Goal: Information Seeking & Learning: Learn about a topic

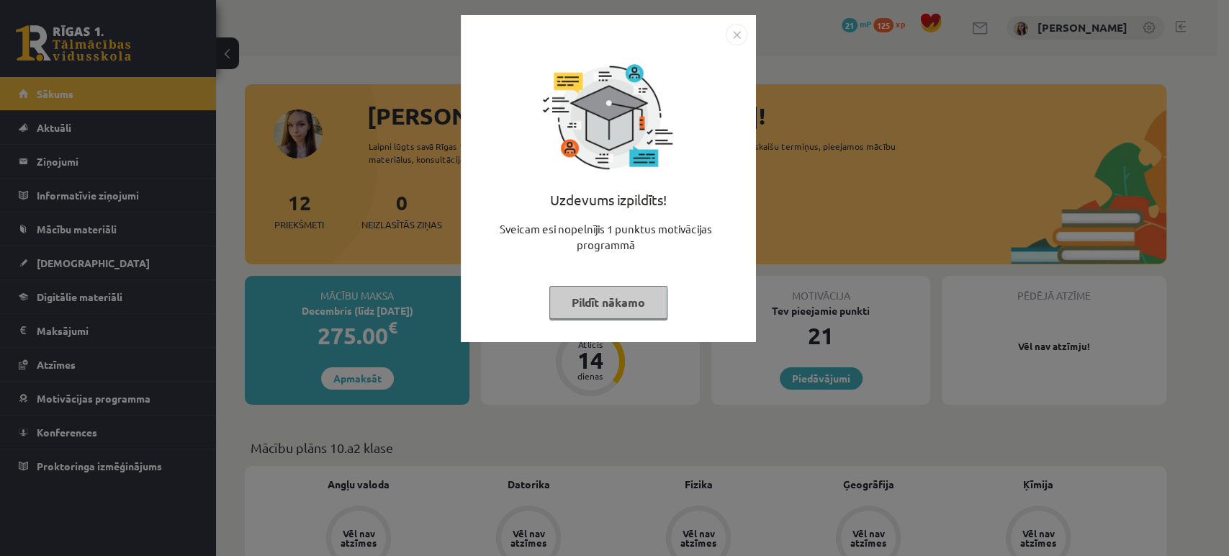
click at [576, 309] on button "Pildīt nākamo" at bounding box center [608, 302] width 118 height 33
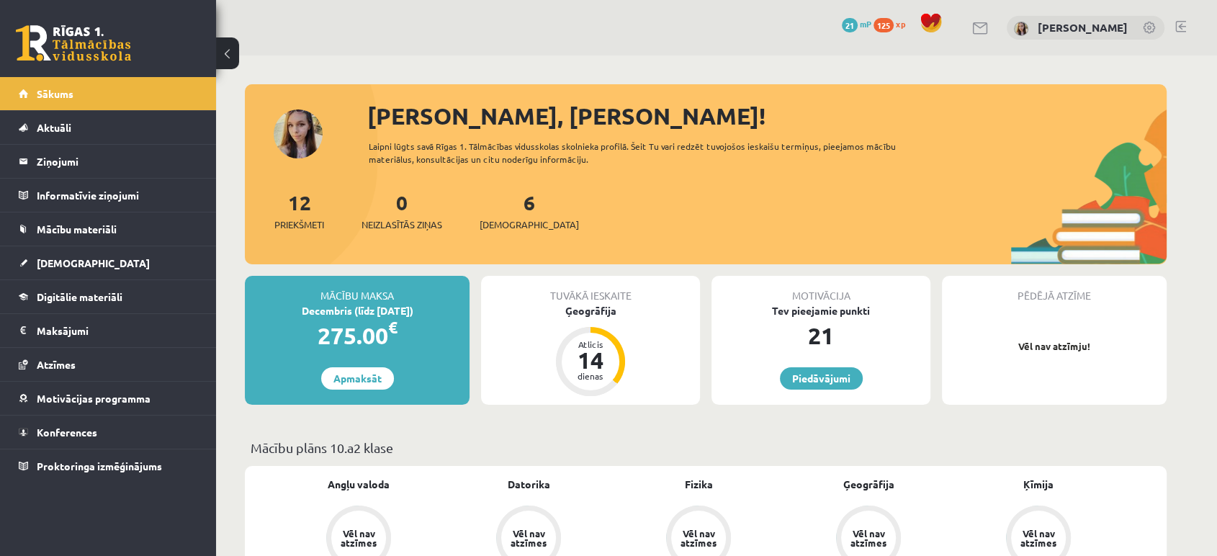
click at [942, 23] on span at bounding box center [931, 23] width 22 height 22
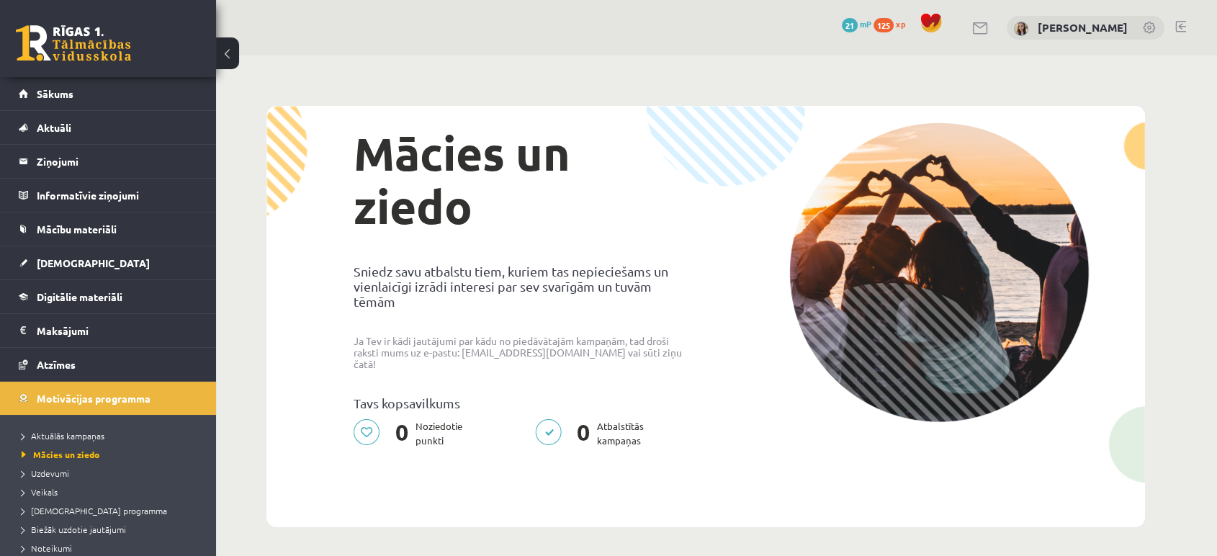
scroll to position [1, 0]
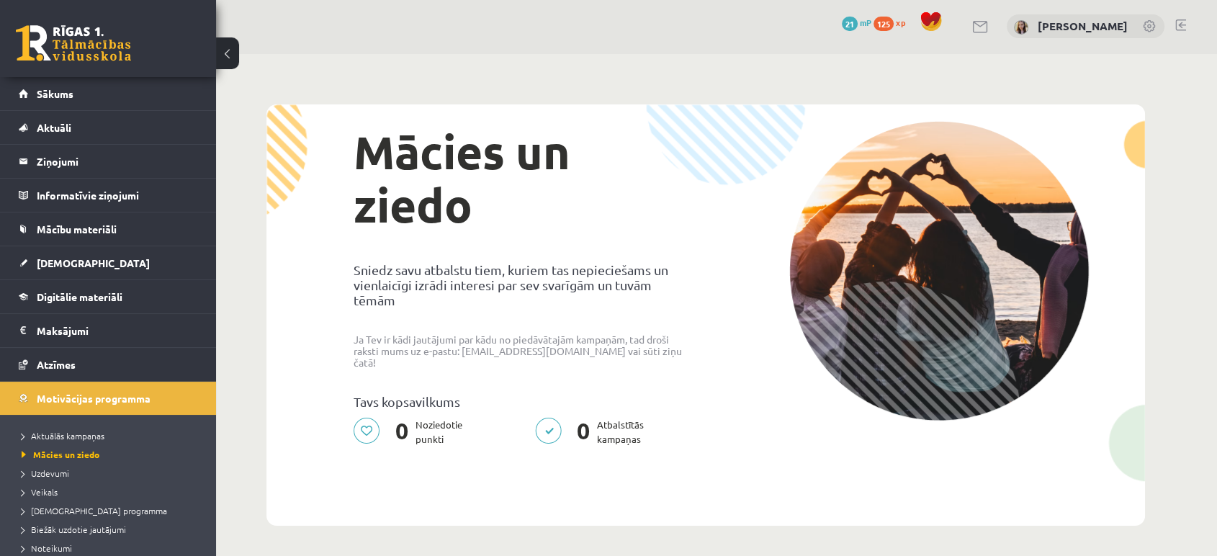
click at [937, 22] on span at bounding box center [931, 22] width 22 height 22
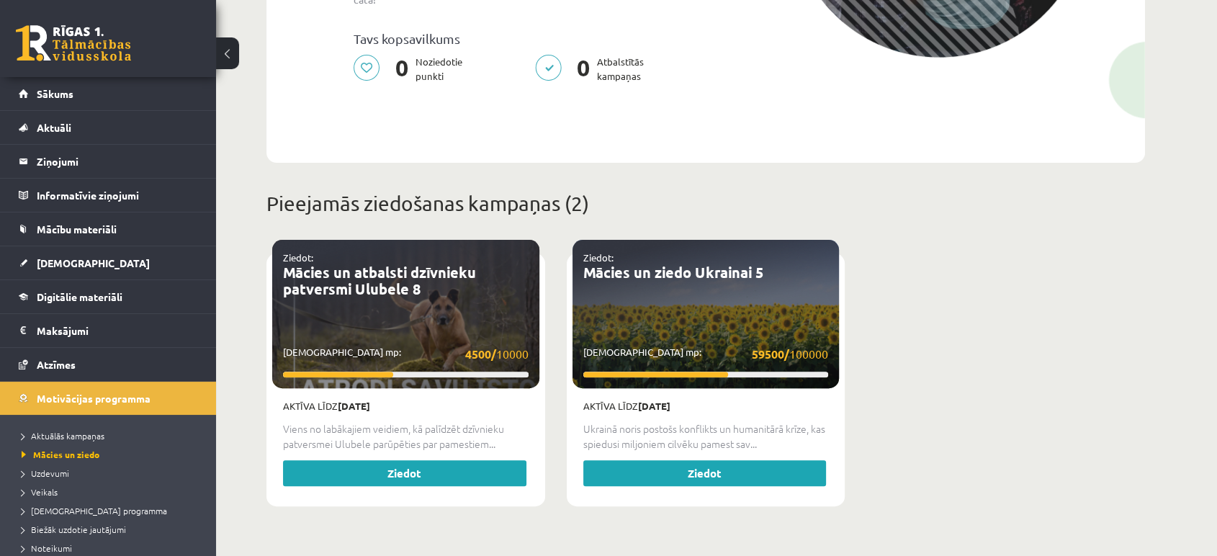
scroll to position [365, 0]
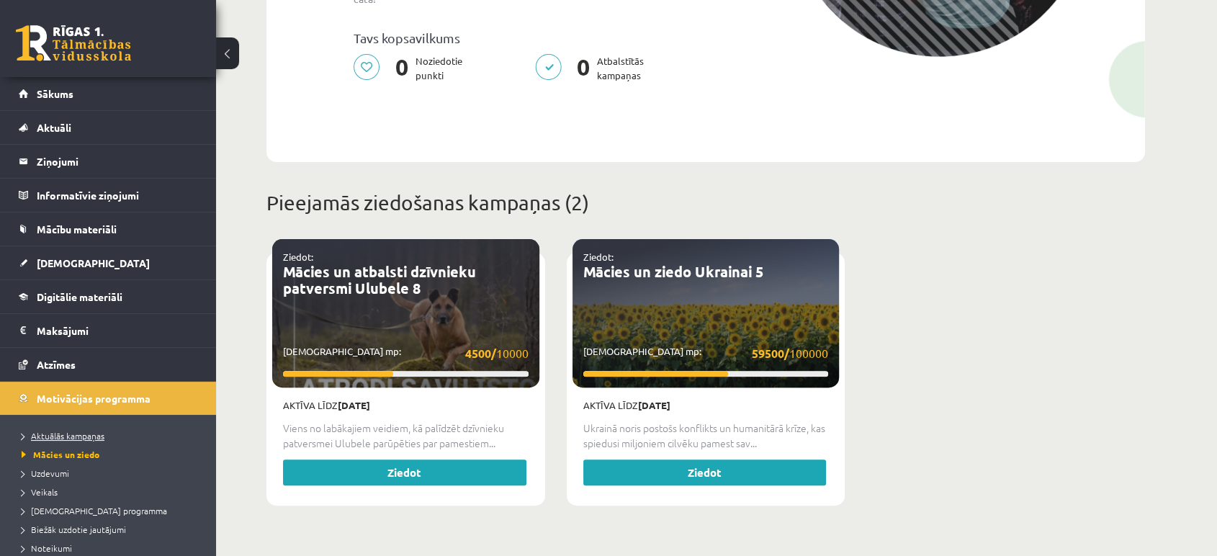
click at [70, 438] on span "Aktuālās kampaņas" at bounding box center [63, 436] width 83 height 12
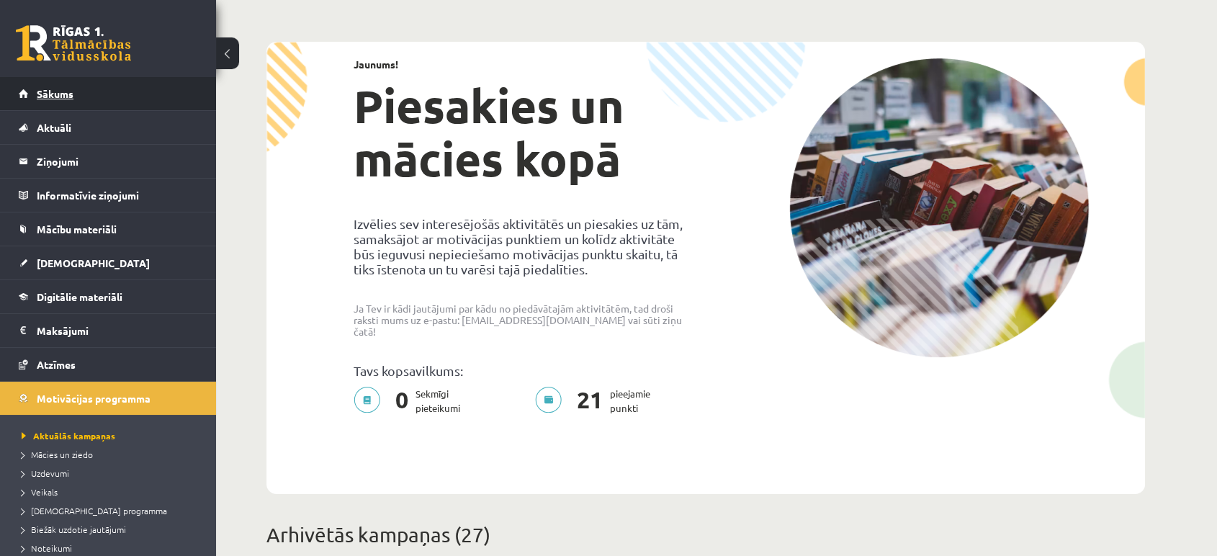
click at [51, 93] on span "Sākums" at bounding box center [55, 93] width 37 height 13
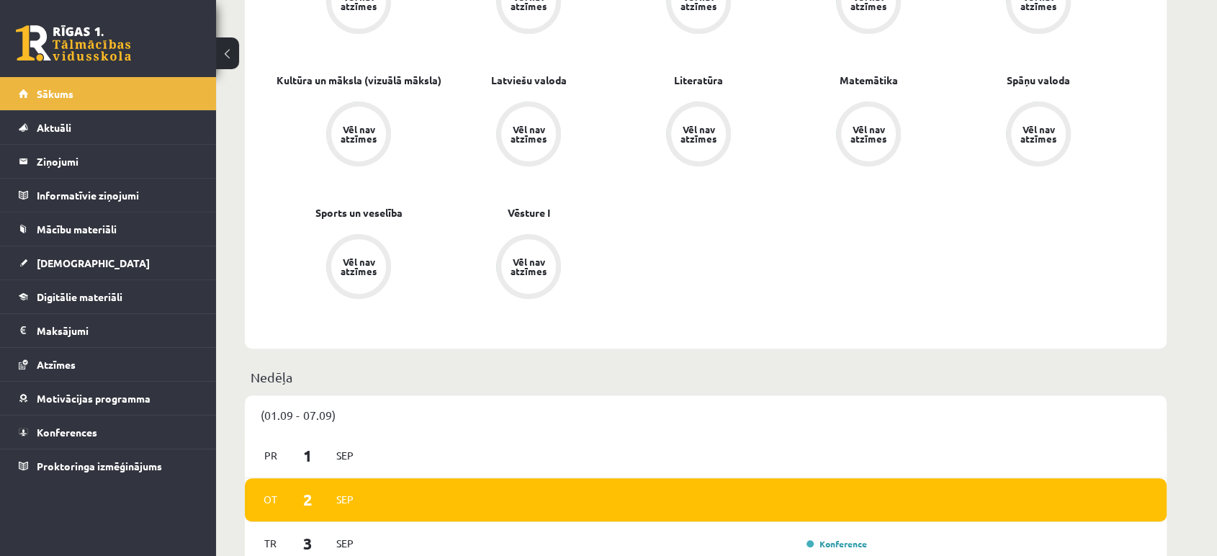
scroll to position [537, 0]
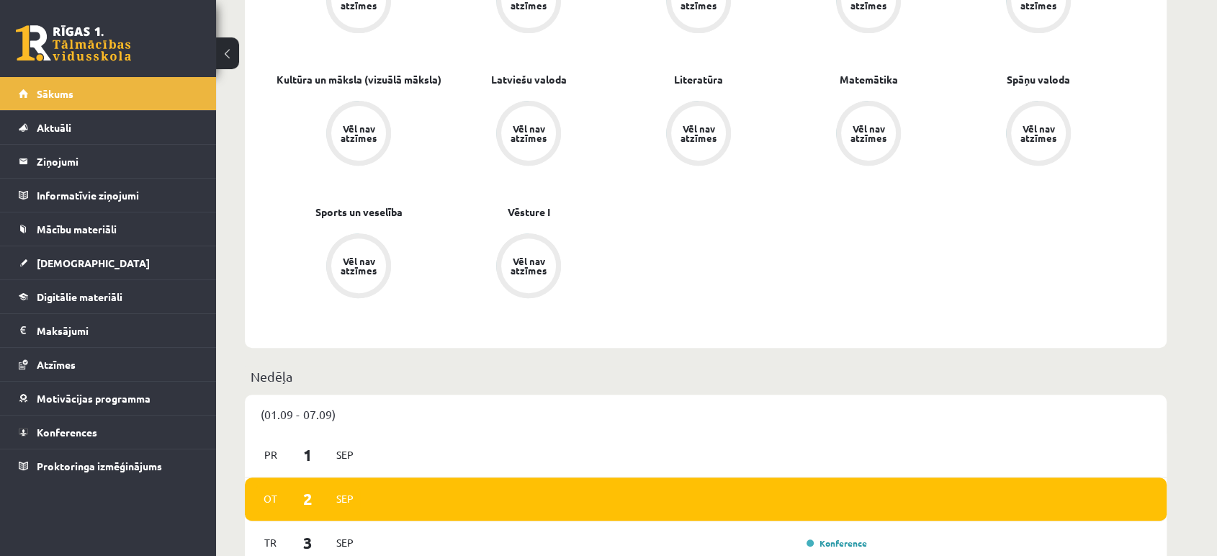
click at [530, 247] on div "Vēl nav atzīmes" at bounding box center [528, 265] width 55 height 55
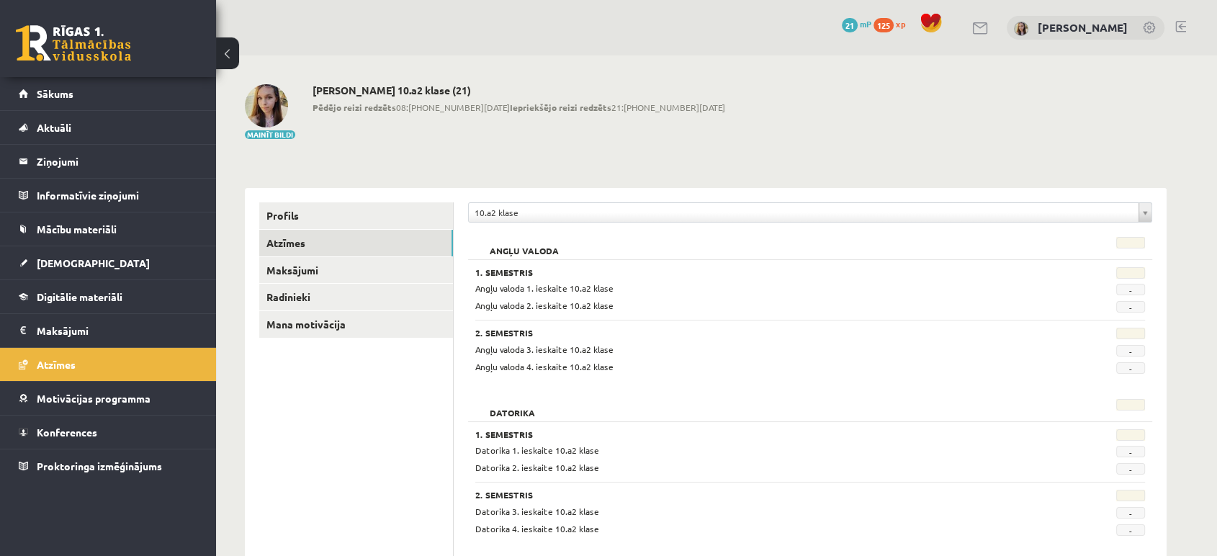
scroll to position [38, 0]
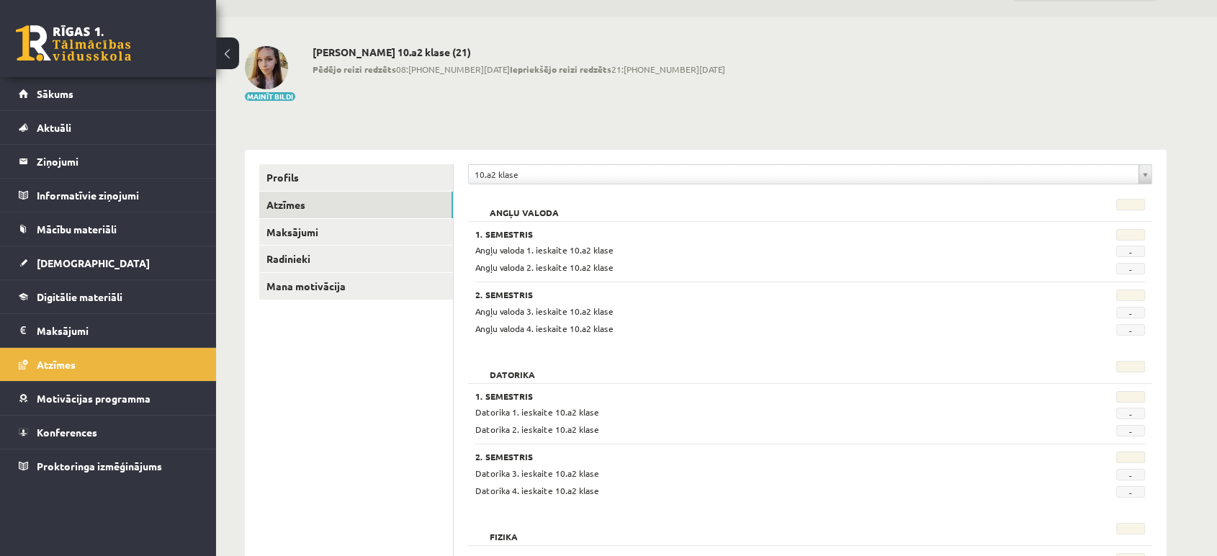
click at [693, 84] on div "Mainīt bildi [PERSON_NAME] 10.a2 klase (21) Pēdējo reizi redzēts 08:[PHONE_NUMB…" at bounding box center [706, 74] width 922 height 56
click at [294, 258] on link "Radinieki" at bounding box center [356, 259] width 194 height 27
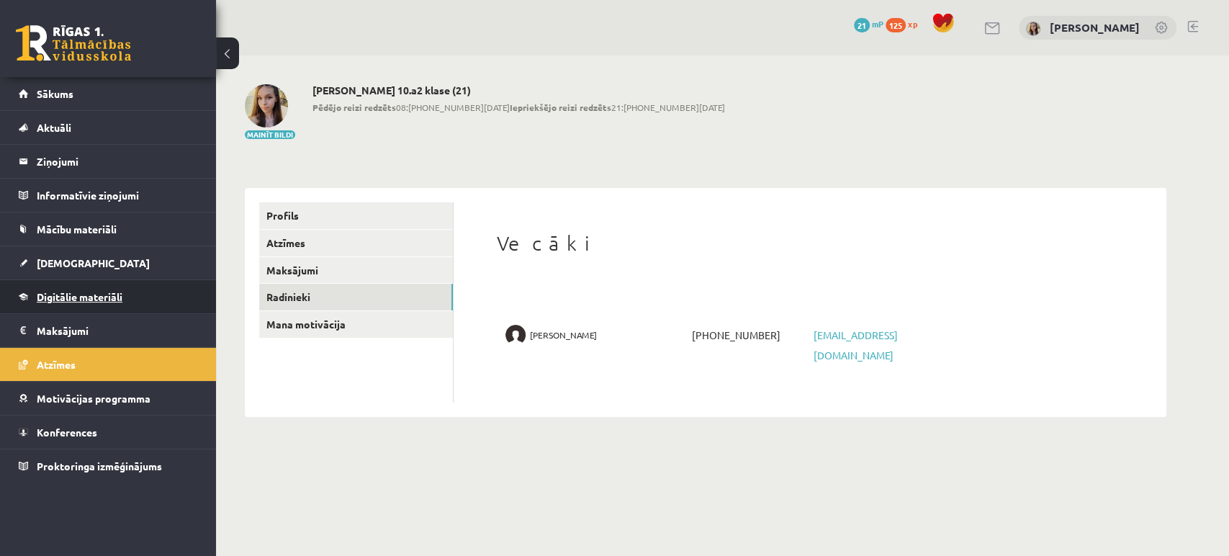
click at [69, 287] on link "Digitālie materiāli" at bounding box center [108, 296] width 179 height 33
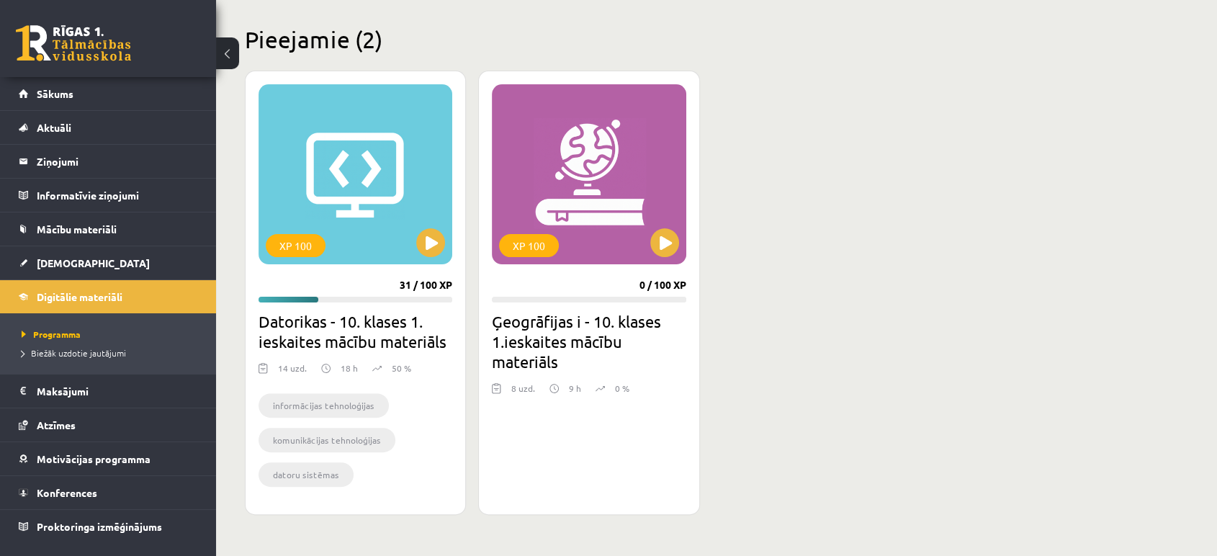
scroll to position [344, 0]
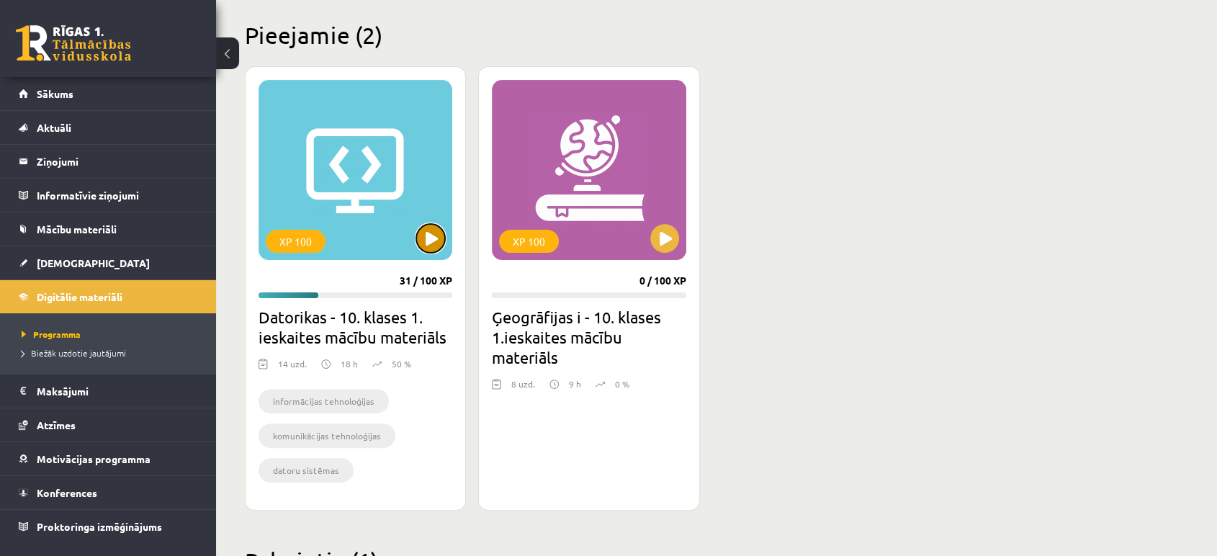
click at [425, 247] on button at bounding box center [430, 238] width 29 height 29
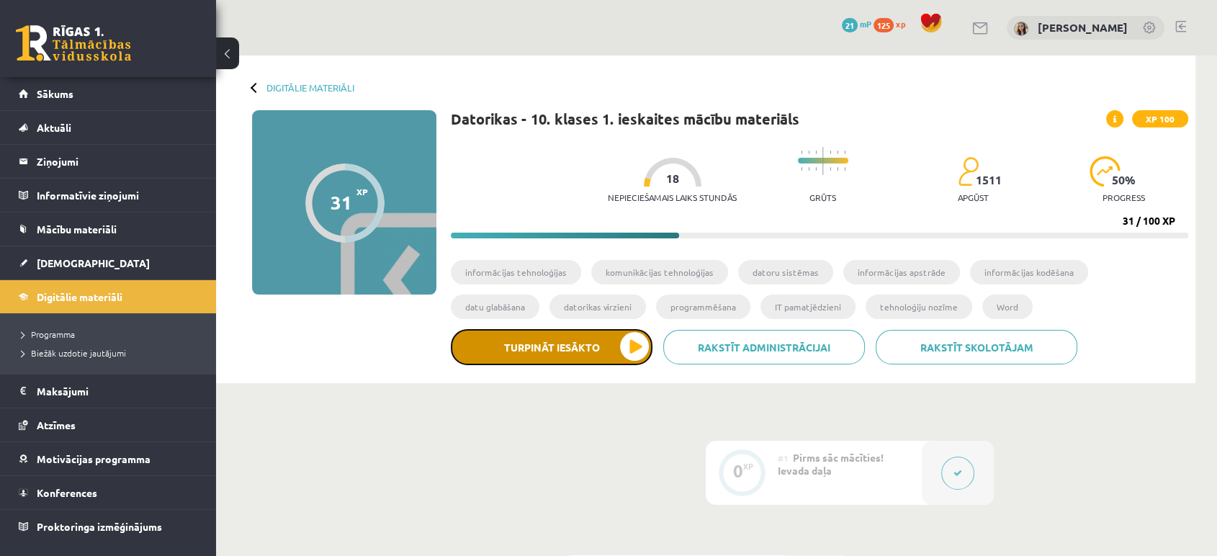
click at [563, 361] on button "Turpināt iesākto" at bounding box center [552, 347] width 202 height 36
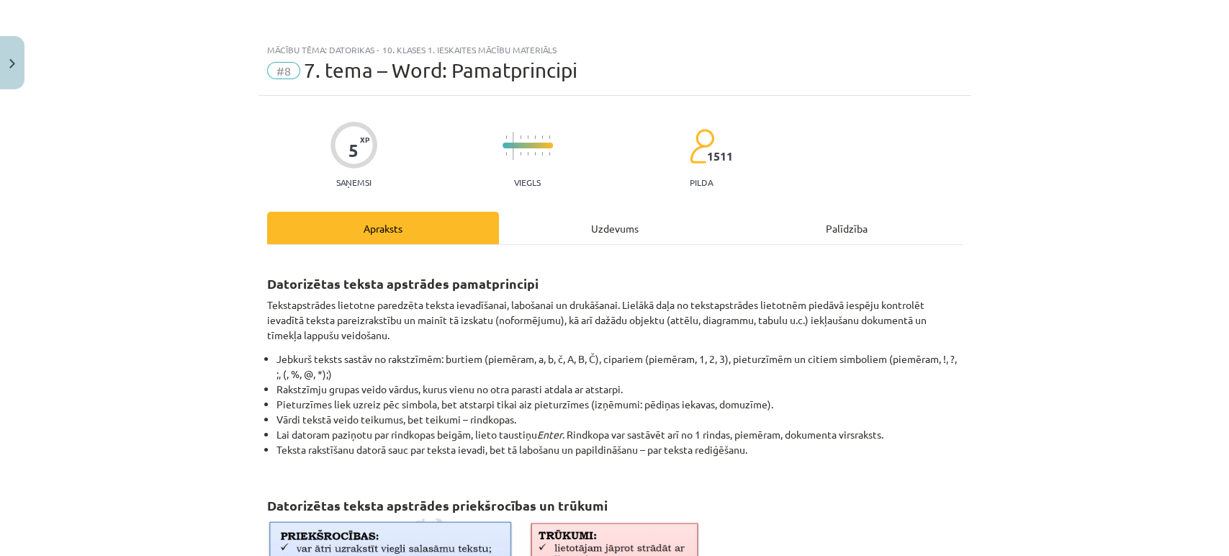
click at [200, 353] on div "Mācību tēma: Datorikas - 10. klases 1. ieskaites mācību materiāls #8 7. tema – …" at bounding box center [614, 278] width 1229 height 556
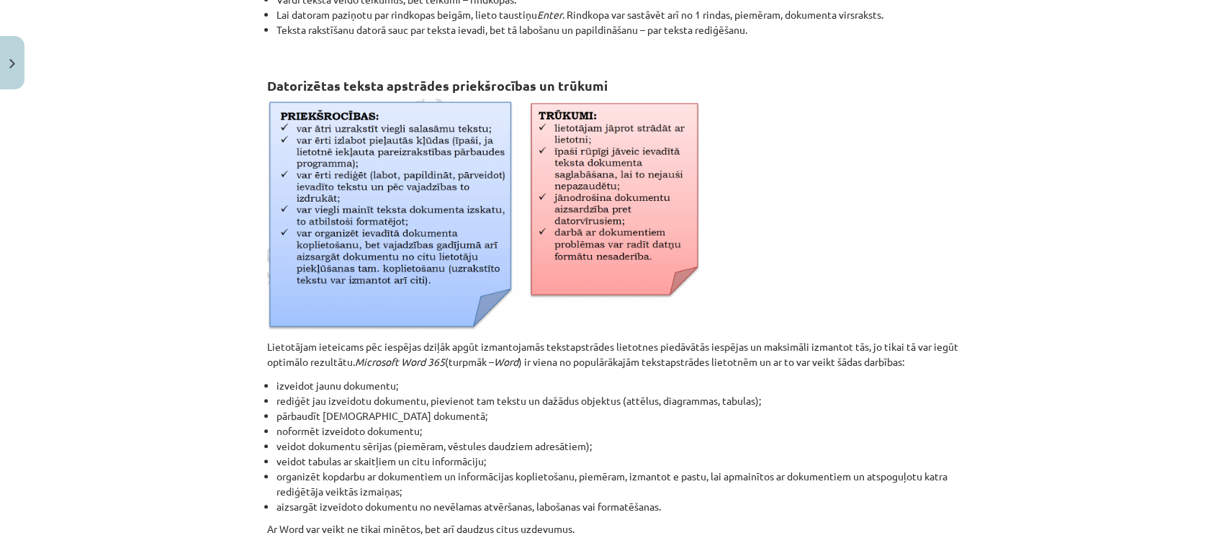
scroll to position [422, 0]
click at [200, 353] on div "Mācību tēma: Datorikas - 10. klases 1. ieskaites mācību materiāls #8 7. tema – …" at bounding box center [614, 278] width 1229 height 556
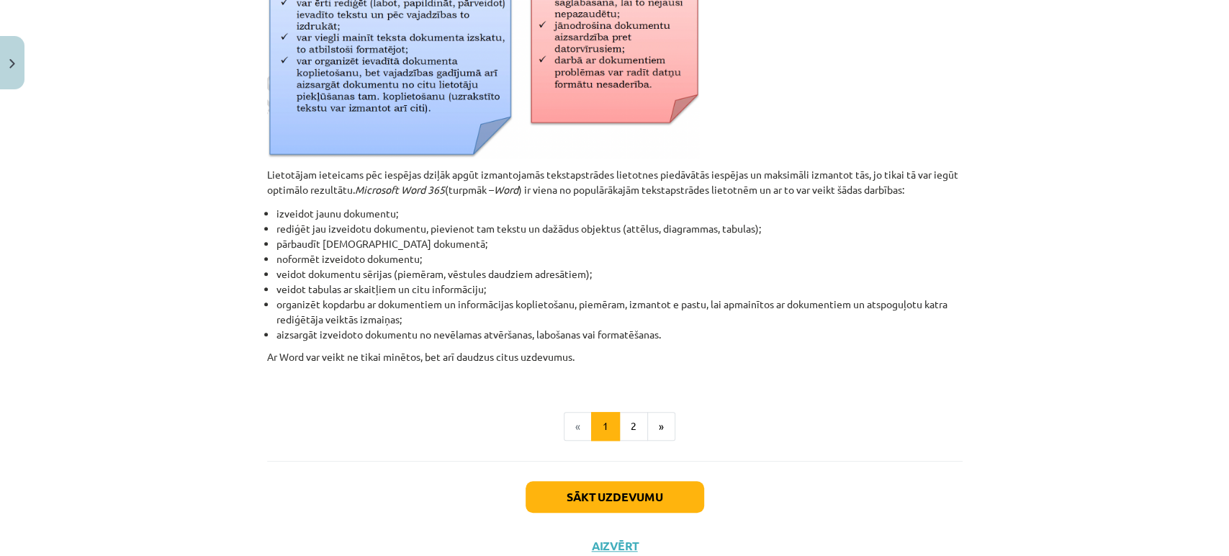
scroll to position [593, 0]
click at [200, 353] on div "Mācību tēma: Datorikas - 10. klases 1. ieskaites mācību materiāls #8 7. tema – …" at bounding box center [614, 278] width 1229 height 556
click at [231, 342] on div "Mācību tēma: Datorikas - 10. klases 1. ieskaites mācību materiāls #8 7. tema – …" at bounding box center [614, 278] width 1229 height 556
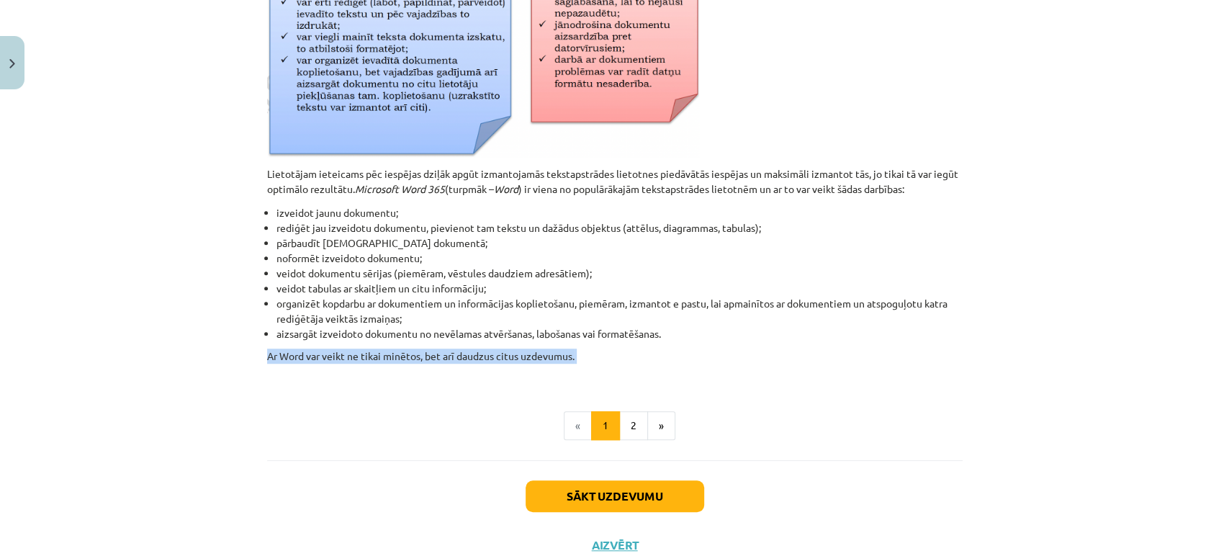
click at [231, 342] on div "Mācību tēma: Datorikas - 10. klases 1. ieskaites mācību materiāls #8 7. tema – …" at bounding box center [614, 278] width 1229 height 556
click at [273, 362] on p "Ar Word var veikt ne tikai minētos, bet arī daudzus citus uzdevumus." at bounding box center [615, 363] width 696 height 30
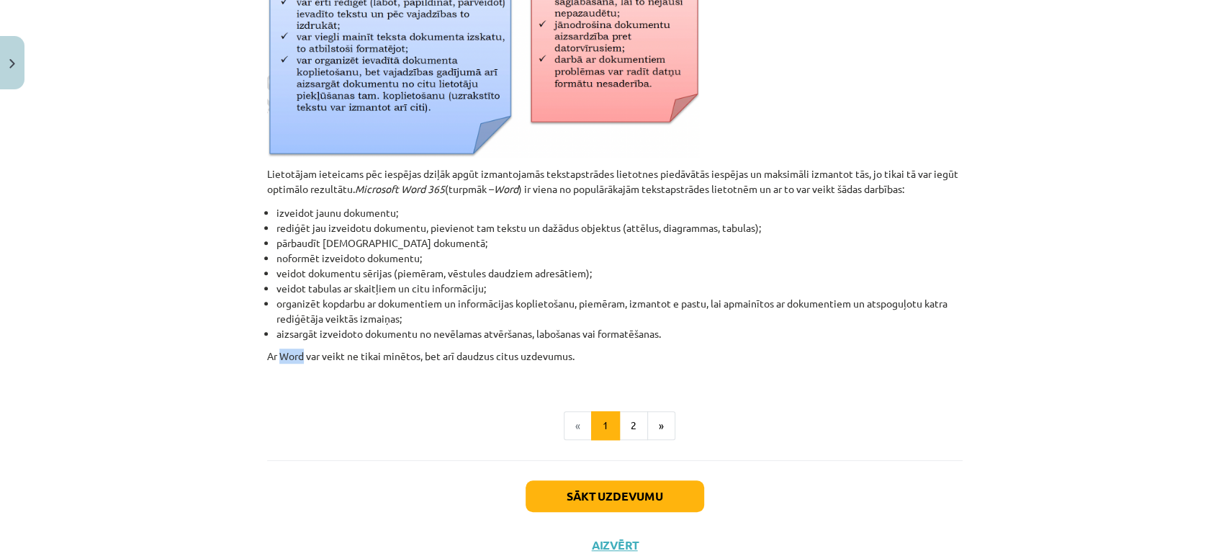
click at [273, 362] on p "Ar Word var veikt ne tikai minētos, bet arī daudzus citus uzdevumus." at bounding box center [615, 363] width 696 height 30
click at [427, 394] on div "Datorizētas teksta apstrādes pamatprincipi Tekstapstrādes lietotne paredzēta te…" at bounding box center [615, 52] width 696 height 775
drag, startPoint x: 427, startPoint y: 394, endPoint x: 629, endPoint y: 432, distance: 205.9
click at [629, 432] on div "Datorizētas teksta apstrādes pamatprincipi Tekstapstrādes lietotne paredzēta te…" at bounding box center [615, 52] width 696 height 775
click at [630, 431] on button "2" at bounding box center [633, 425] width 29 height 29
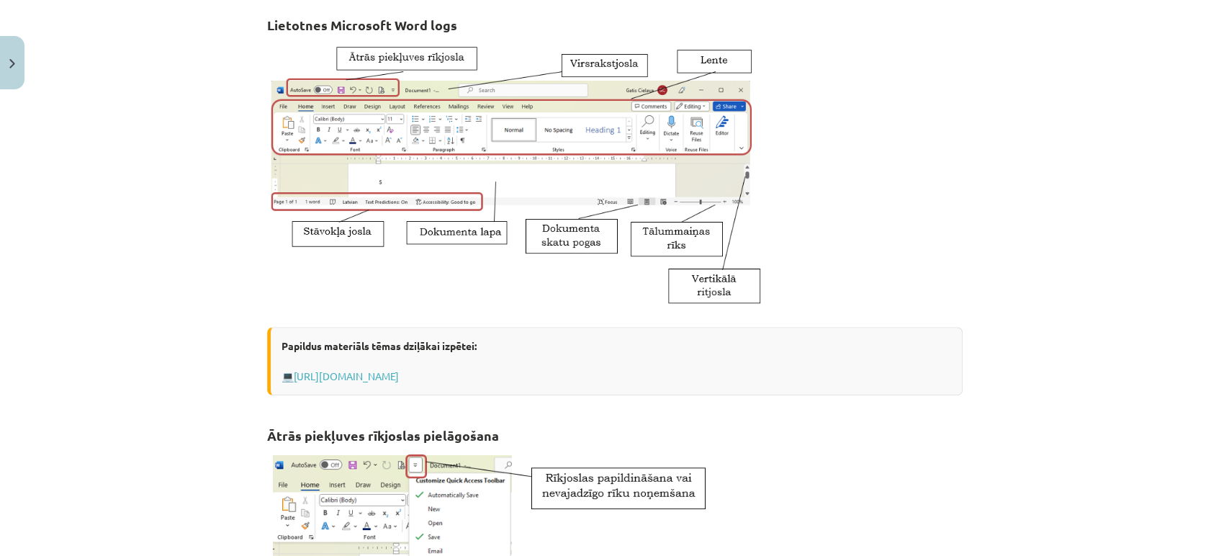
scroll to position [258, 0]
click at [240, 302] on div "Mācību tēma: Datorikas - 10. klases 1. ieskaites mācību materiāls #8 7. tema – …" at bounding box center [614, 278] width 1229 height 556
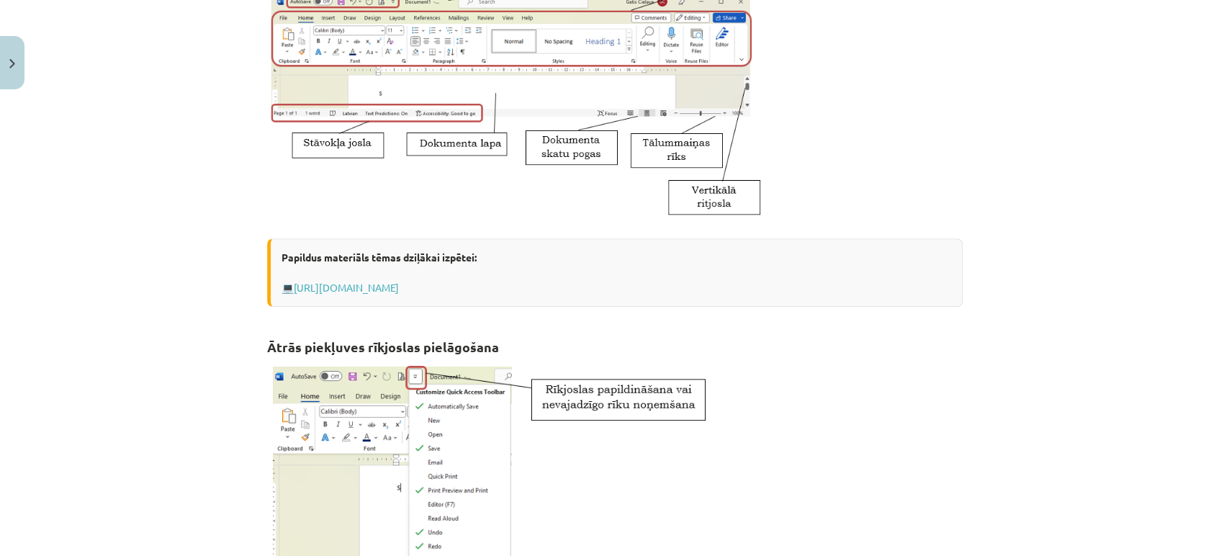
scroll to position [375, 0]
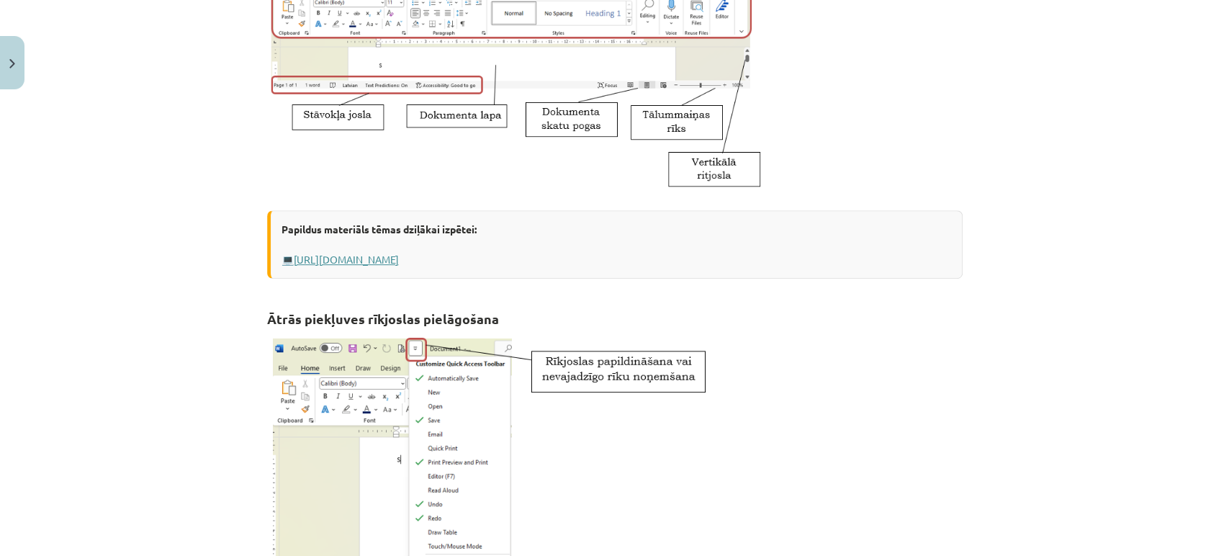
click at [381, 258] on link "[URL][DOMAIN_NAME]" at bounding box center [346, 259] width 105 height 13
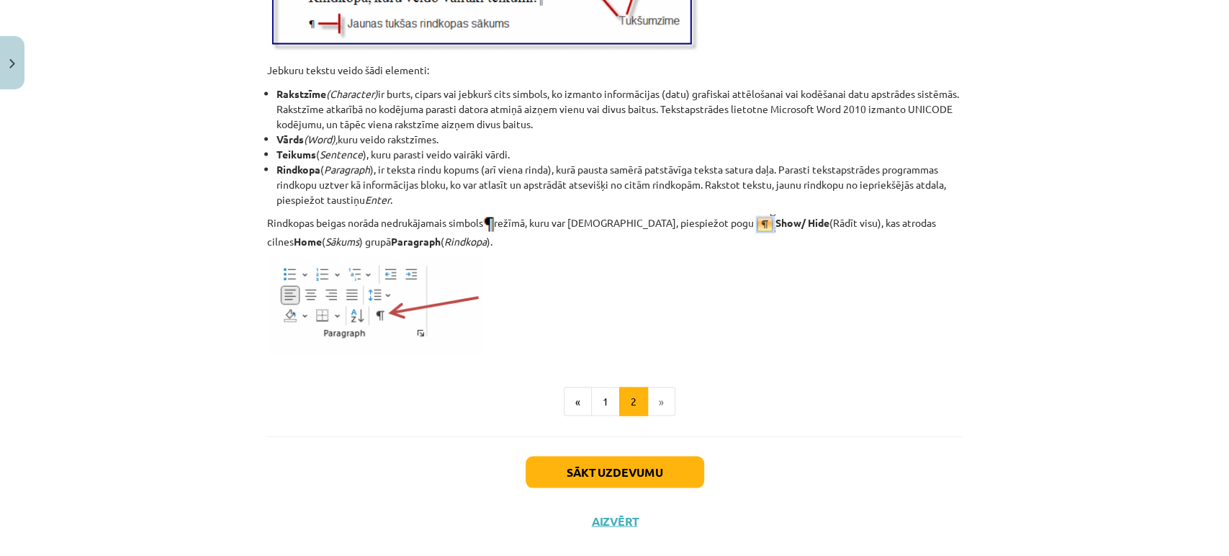
scroll to position [1804, 0]
click at [585, 459] on button "Sākt uzdevumu" at bounding box center [615, 471] width 179 height 32
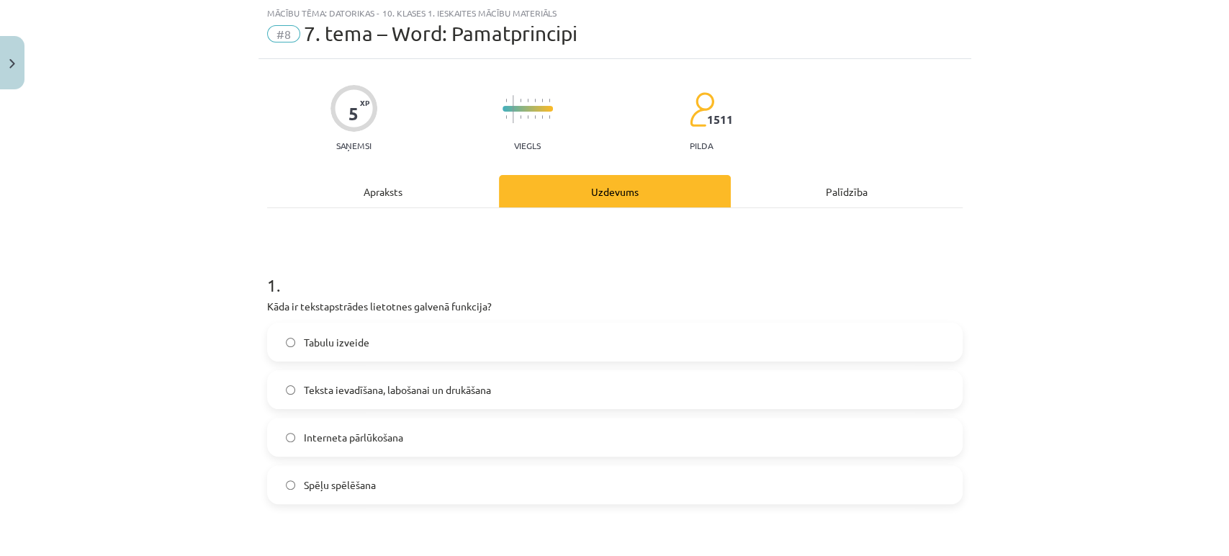
scroll to position [35, 0]
click at [283, 384] on label "Teksta ievadīšana, labošanai un drukāšana" at bounding box center [615, 391] width 693 height 36
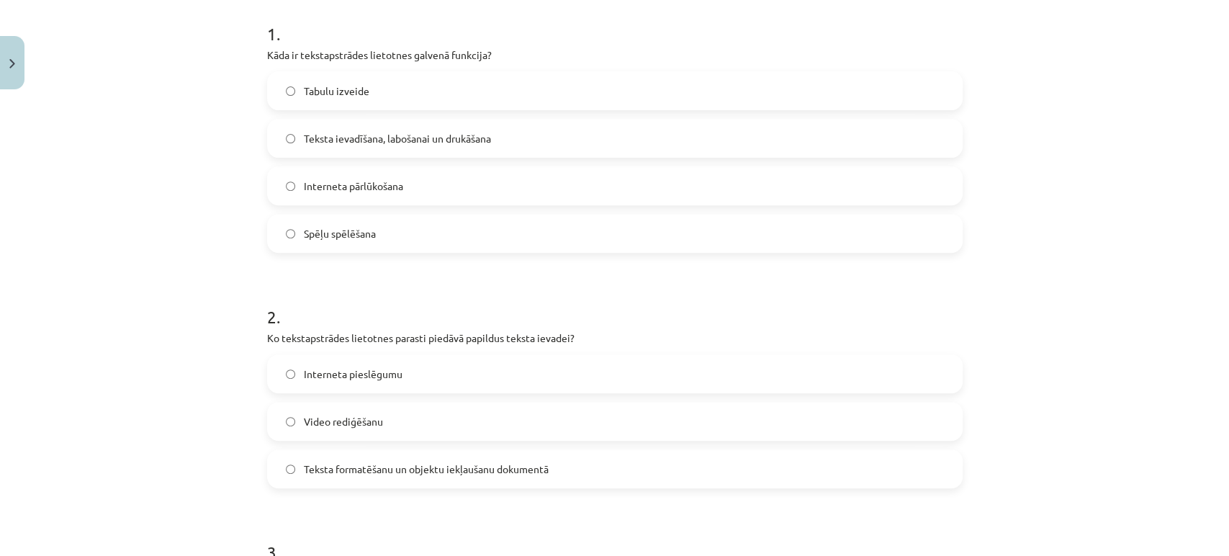
scroll to position [288, 0]
click at [293, 465] on label "Teksta formatēšanu un objektu iekļaušanu dokumentā" at bounding box center [615, 469] width 693 height 36
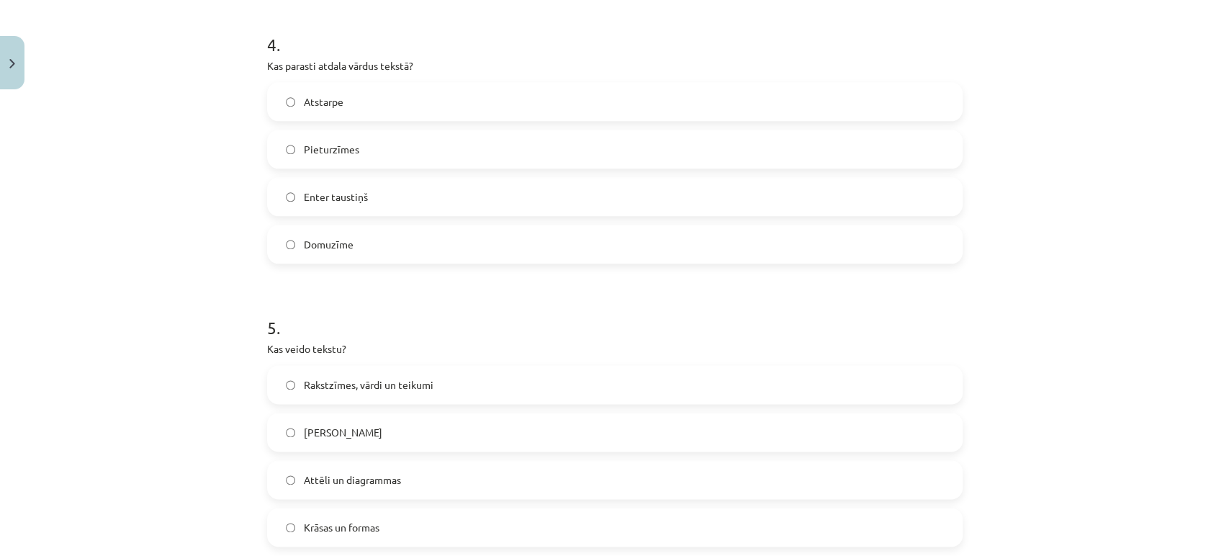
scroll to position [1146, 0]
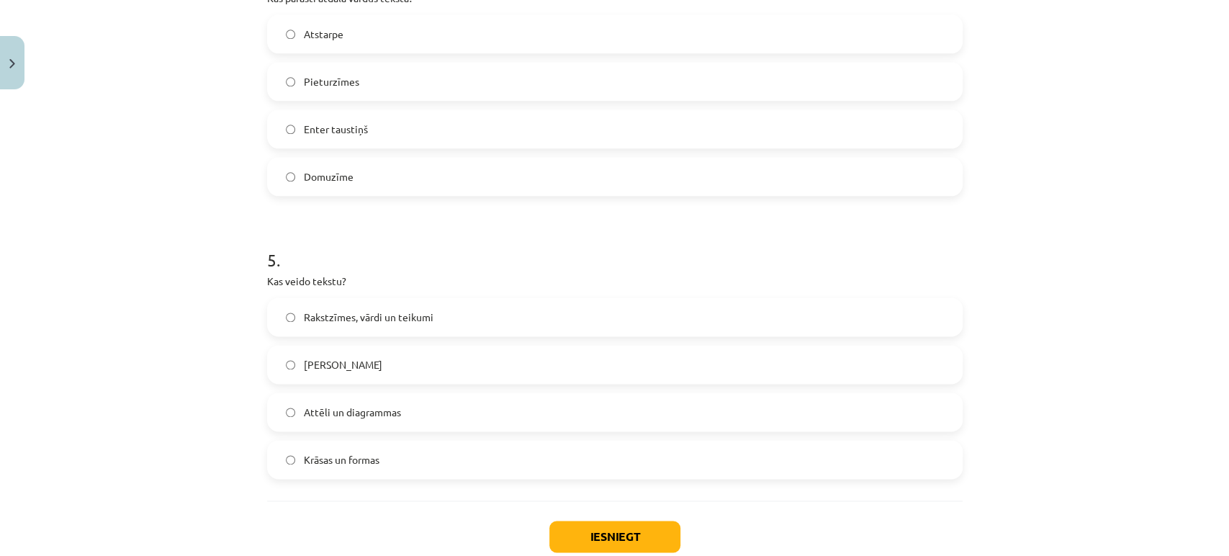
click at [204, 338] on div "Mācību tēma: Datorikas - 10. klases 1. ieskaites mācību materiāls #8 7. tema – …" at bounding box center [614, 278] width 1229 height 556
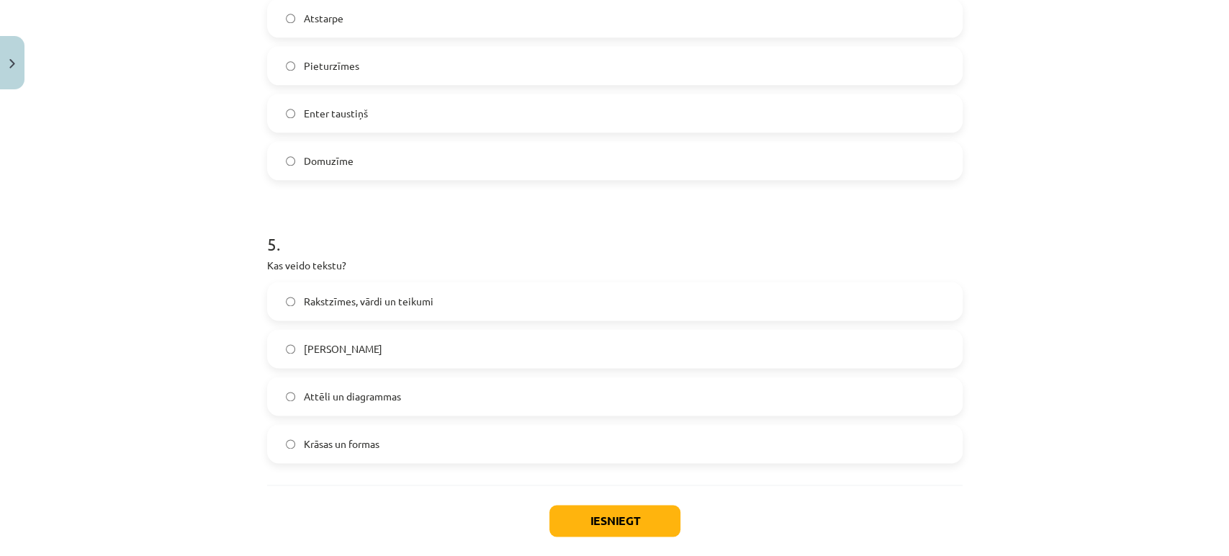
scroll to position [1163, 0]
click at [277, 298] on label "Rakstzīmes, vārdi un teikumi" at bounding box center [615, 300] width 693 height 36
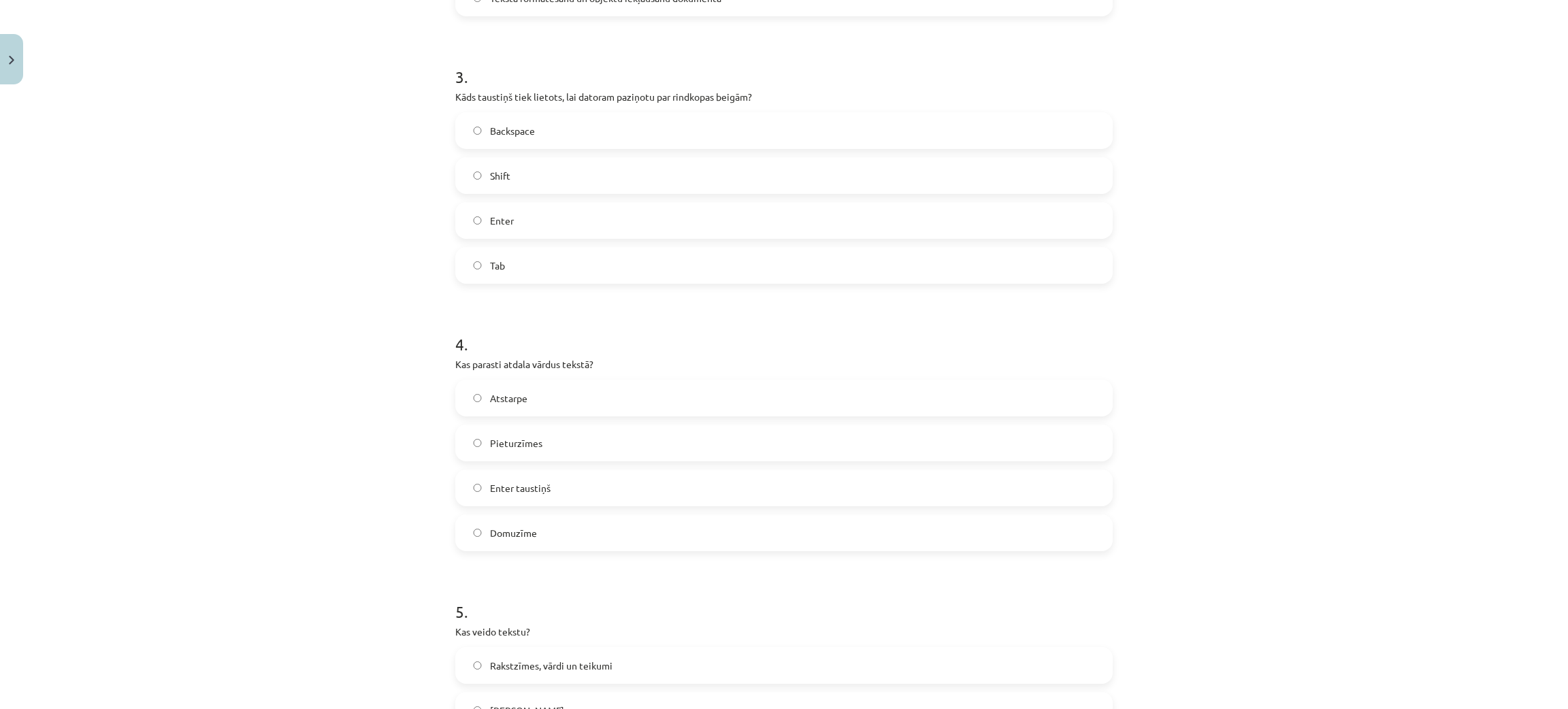
scroll to position [985, 0]
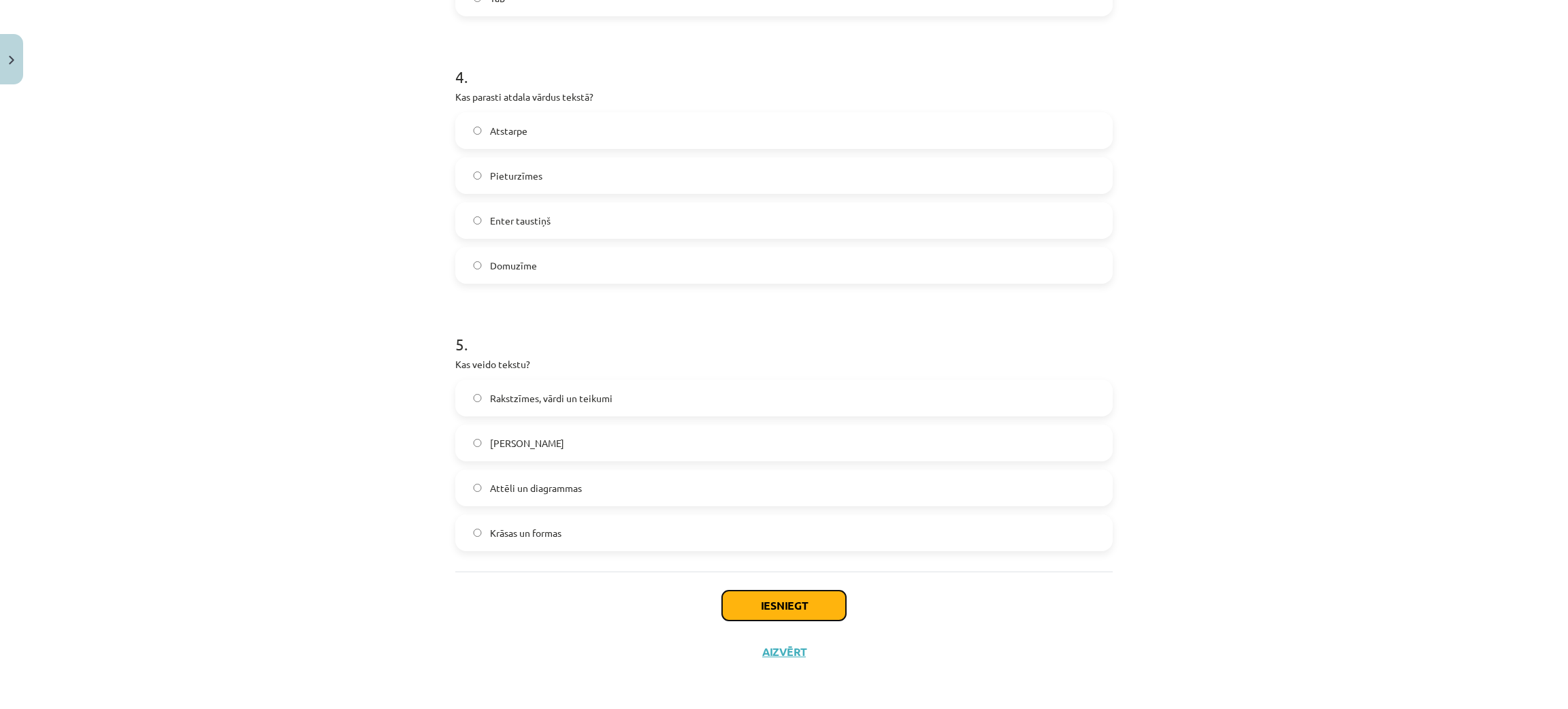
click at [744, 525] on button "Iesniegt" at bounding box center [784, 606] width 124 height 30
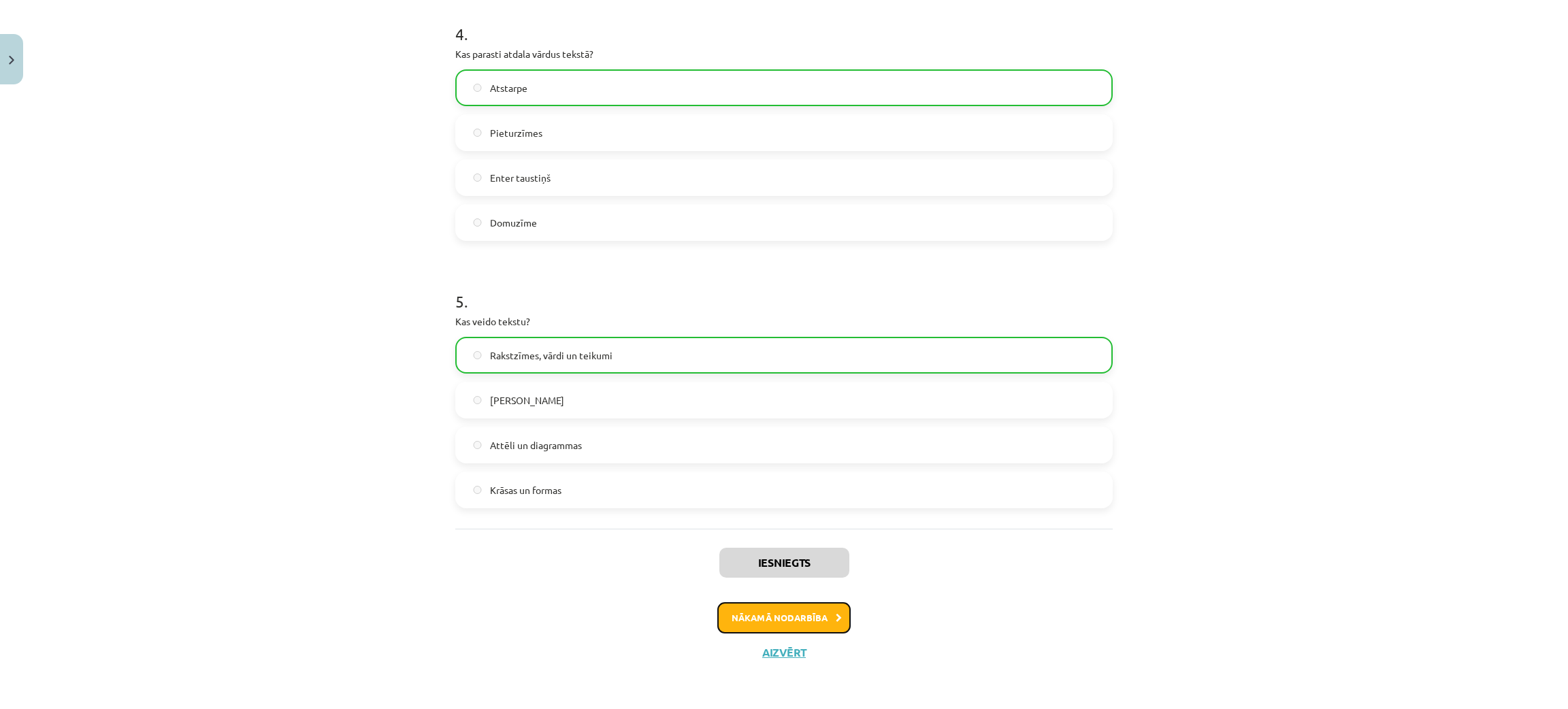
click at [747, 525] on button "Nākamā nodarbība" at bounding box center [784, 617] width 133 height 31
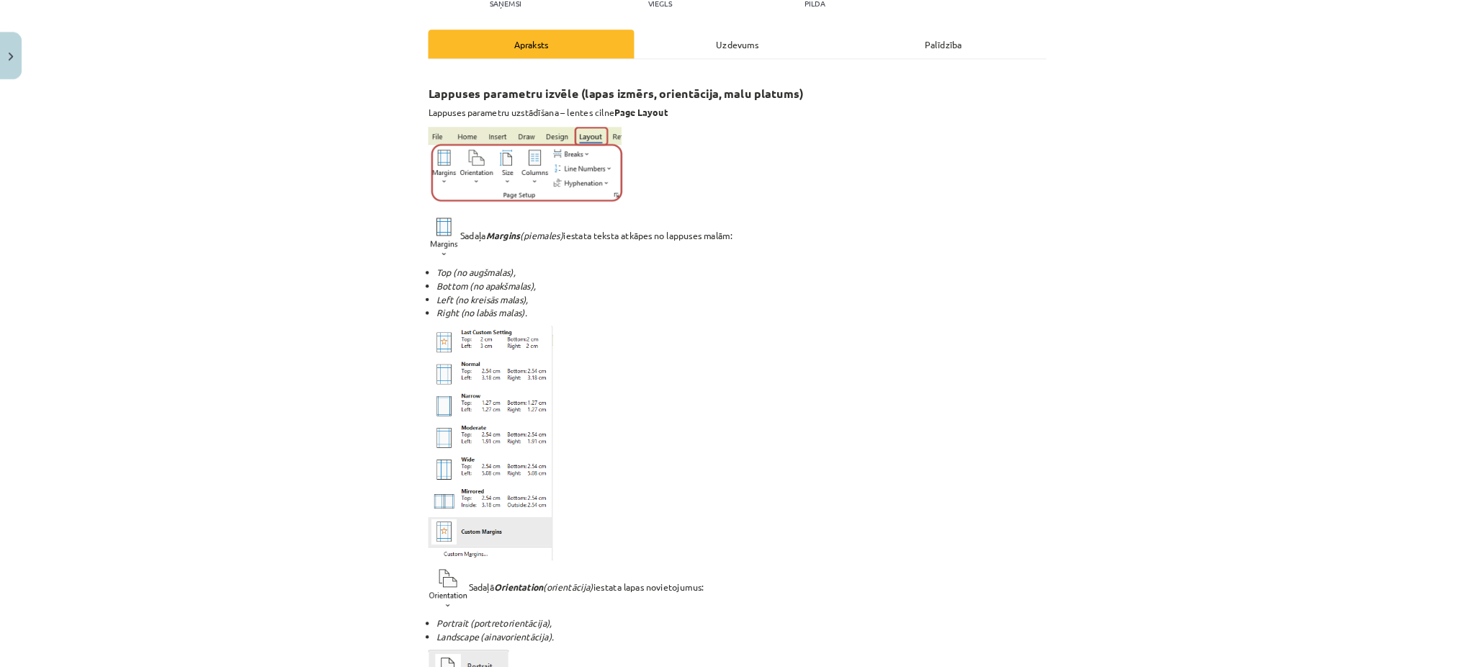
scroll to position [36, 0]
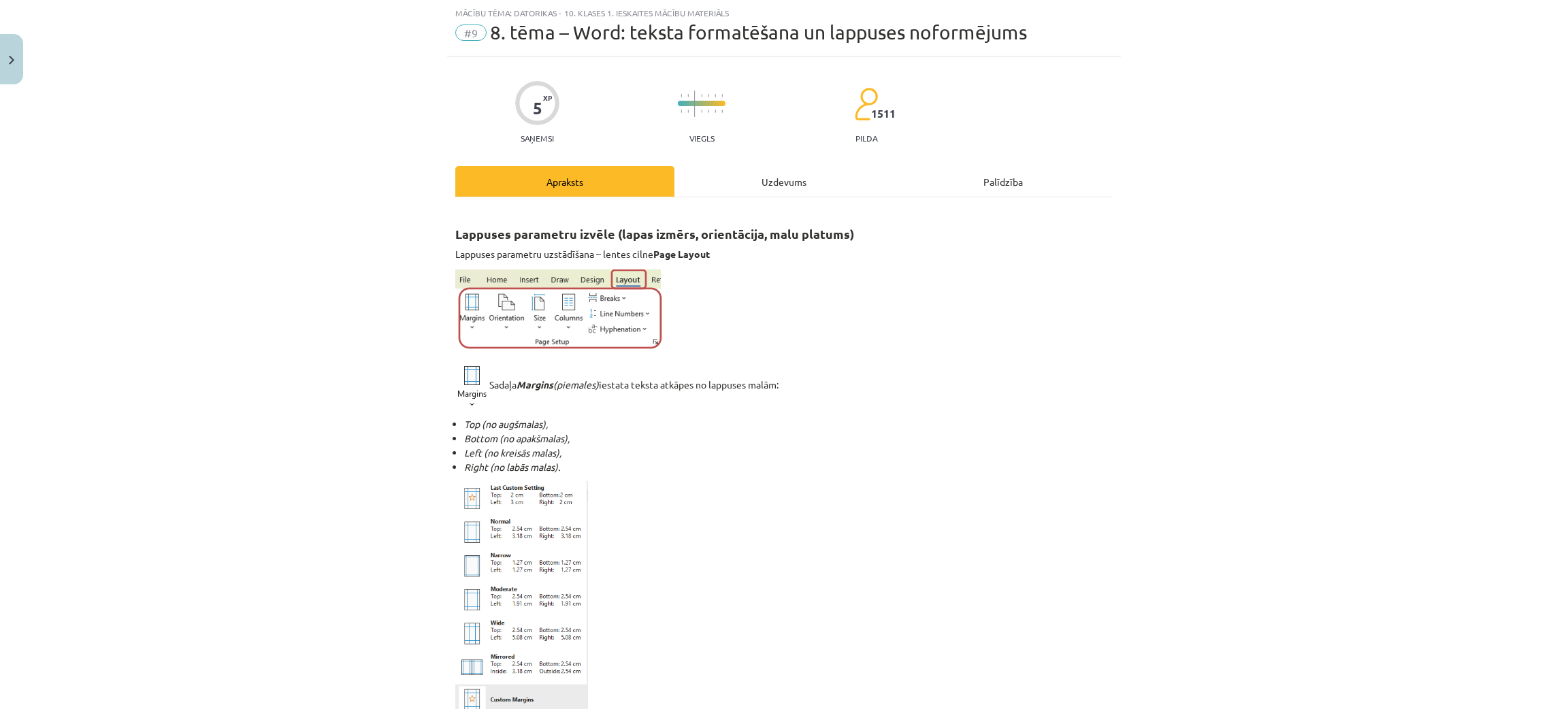
click at [767, 417] on li "Top (no augšmalas)," at bounding box center [788, 424] width 648 height 14
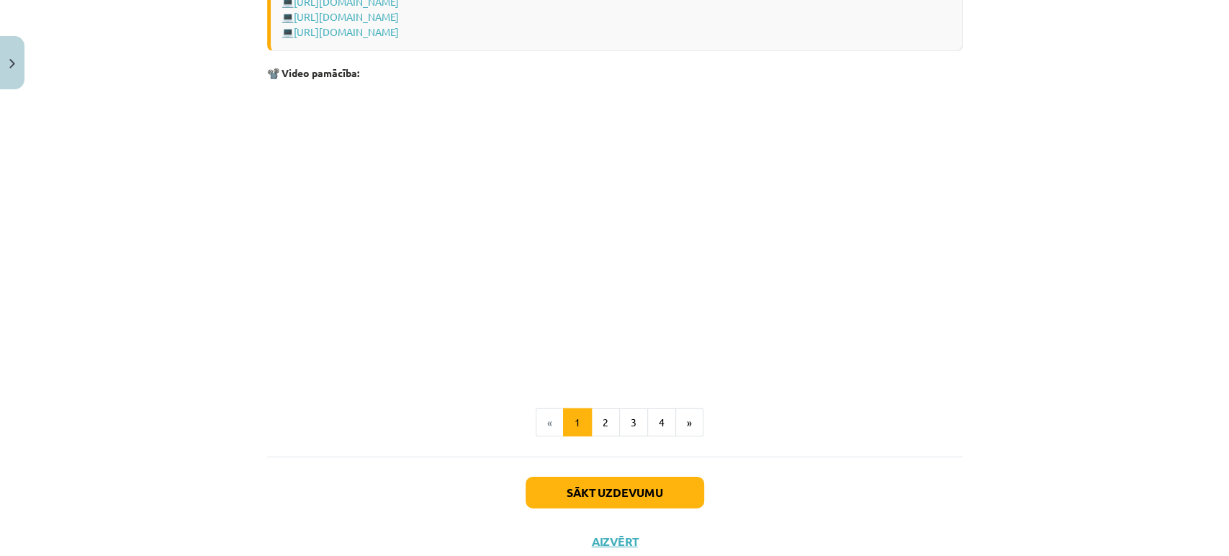
scroll to position [2853, 0]
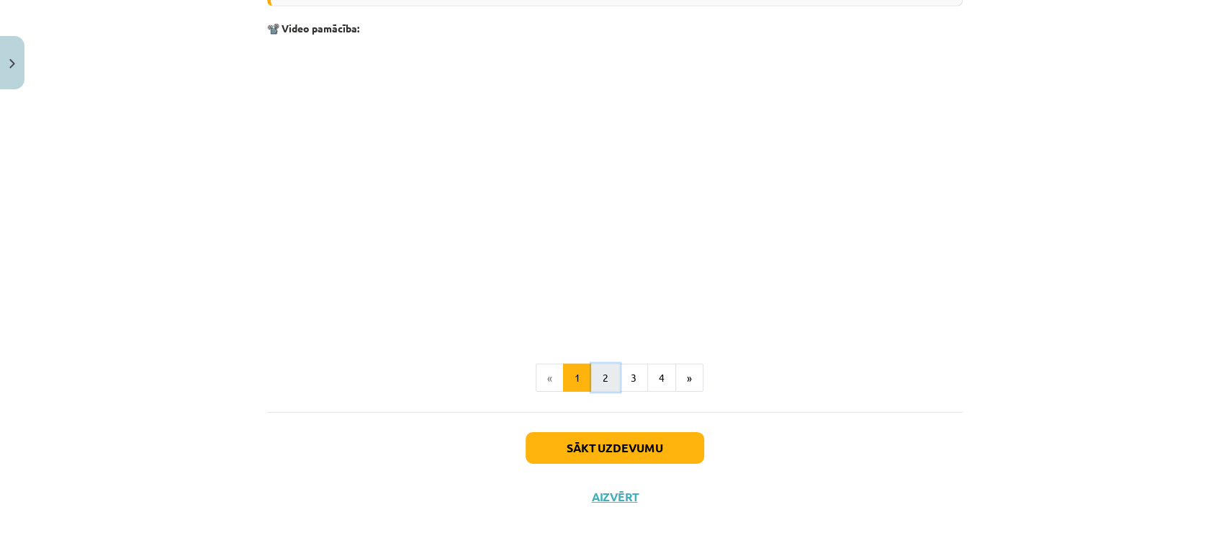
click at [595, 382] on button "2" at bounding box center [605, 378] width 29 height 29
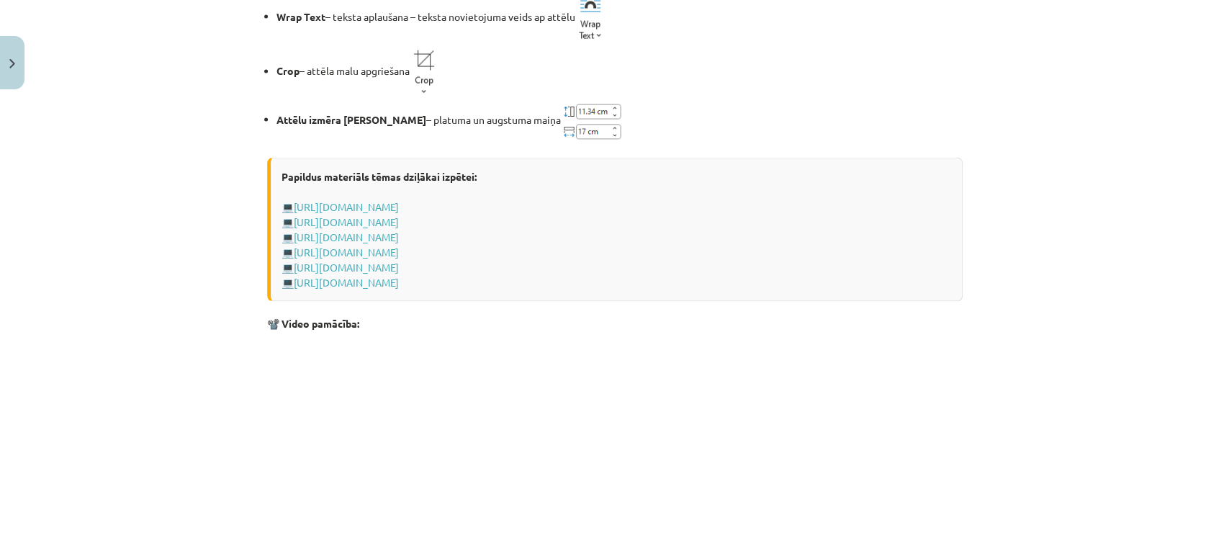
scroll to position [2195, 0]
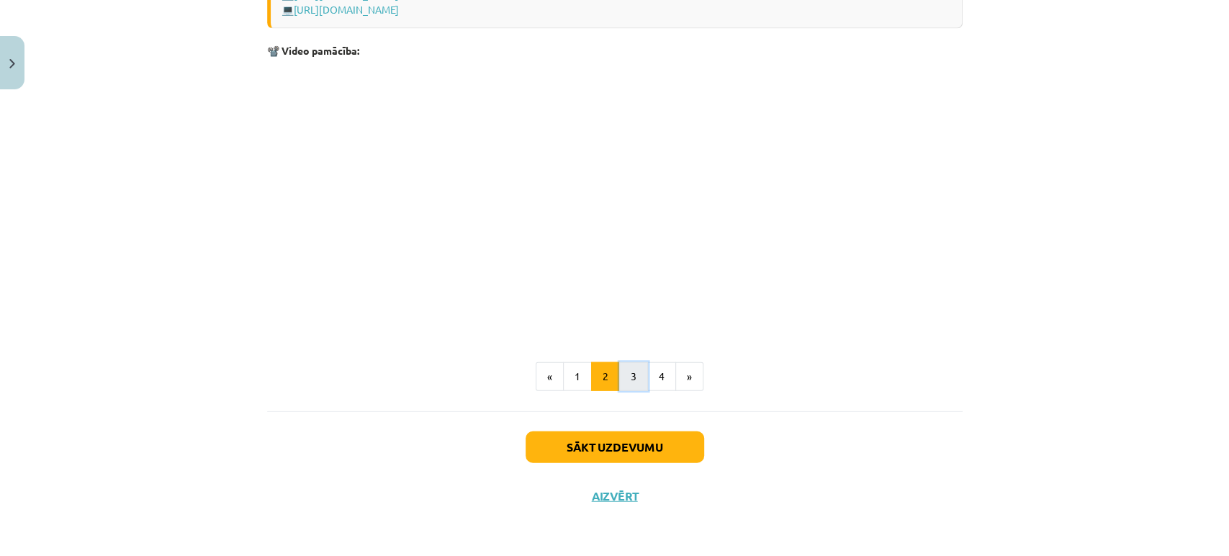
click at [626, 379] on button "3" at bounding box center [633, 376] width 29 height 29
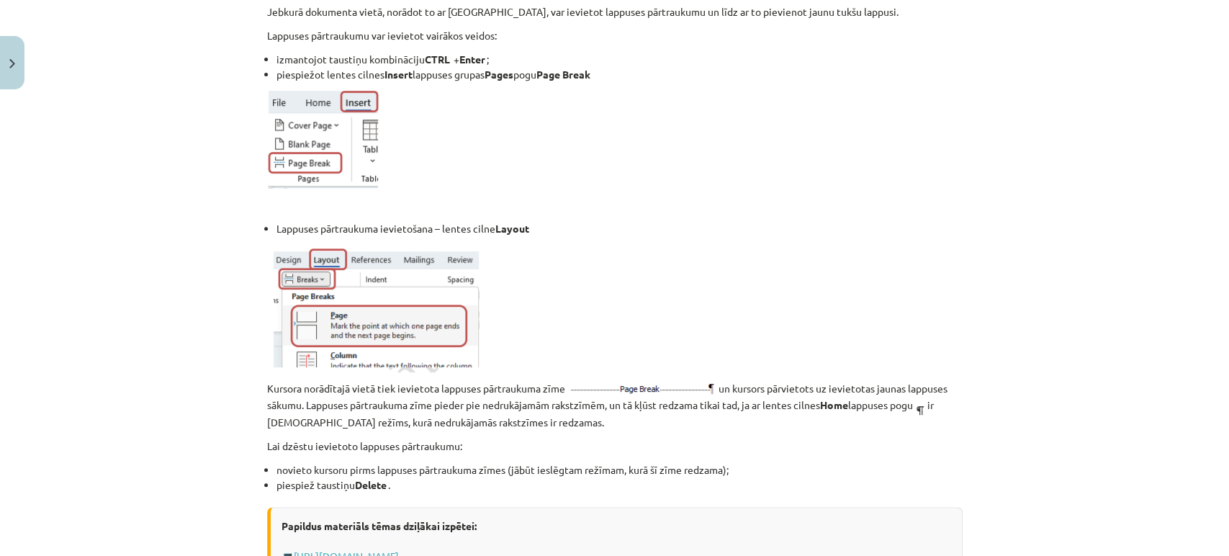
scroll to position [258, 0]
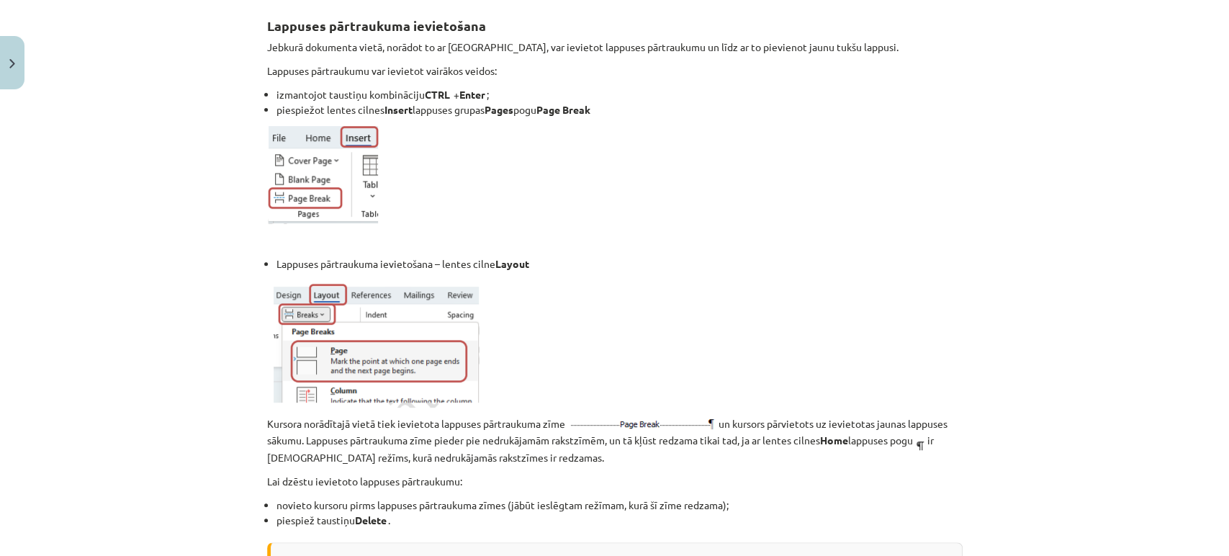
click at [153, 367] on div "Mācību tēma: Datorikas - 10. klases 1. ieskaites mācību materiāls #9 8. tēma – …" at bounding box center [614, 278] width 1229 height 556
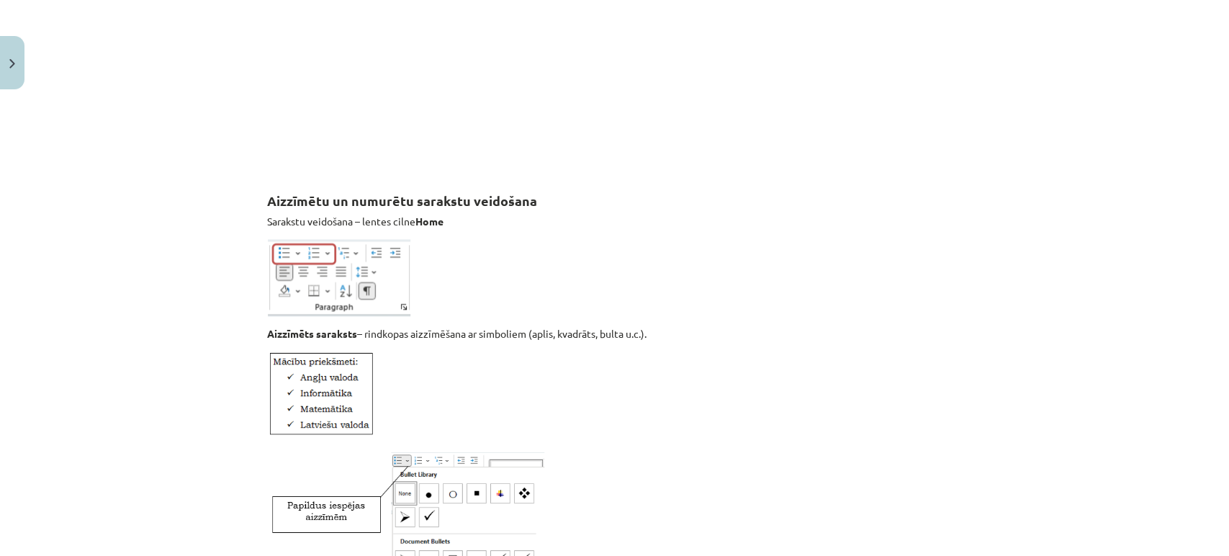
scroll to position [1034, 0]
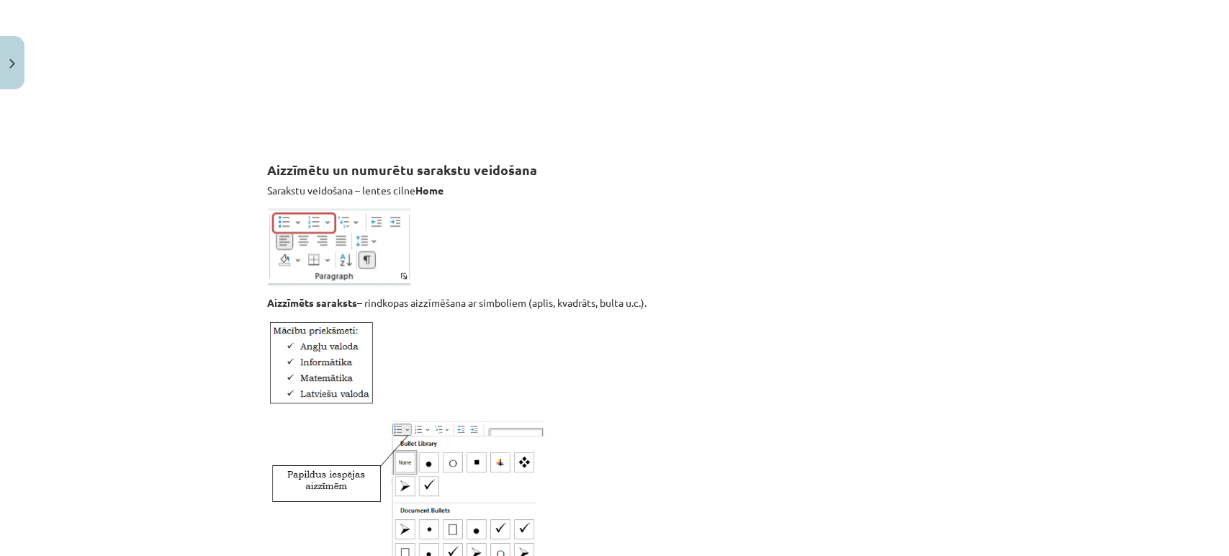
click at [153, 367] on div "Mācību tēma: Datorikas - 10. klases 1. ieskaites mācību materiāls #9 8. tēma – …" at bounding box center [614, 278] width 1229 height 556
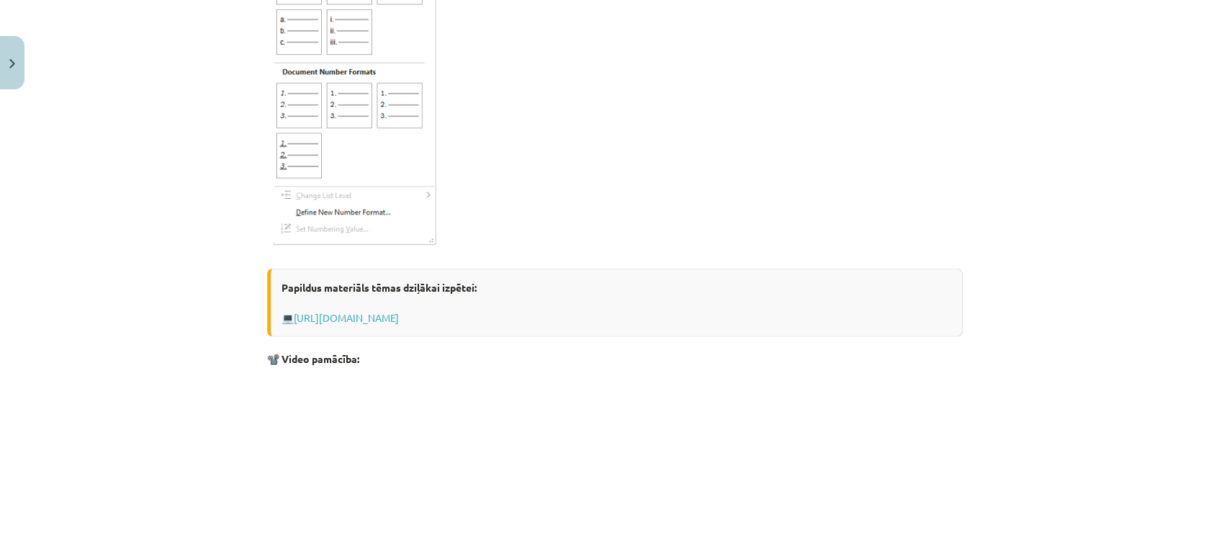
scroll to position [2327, 0]
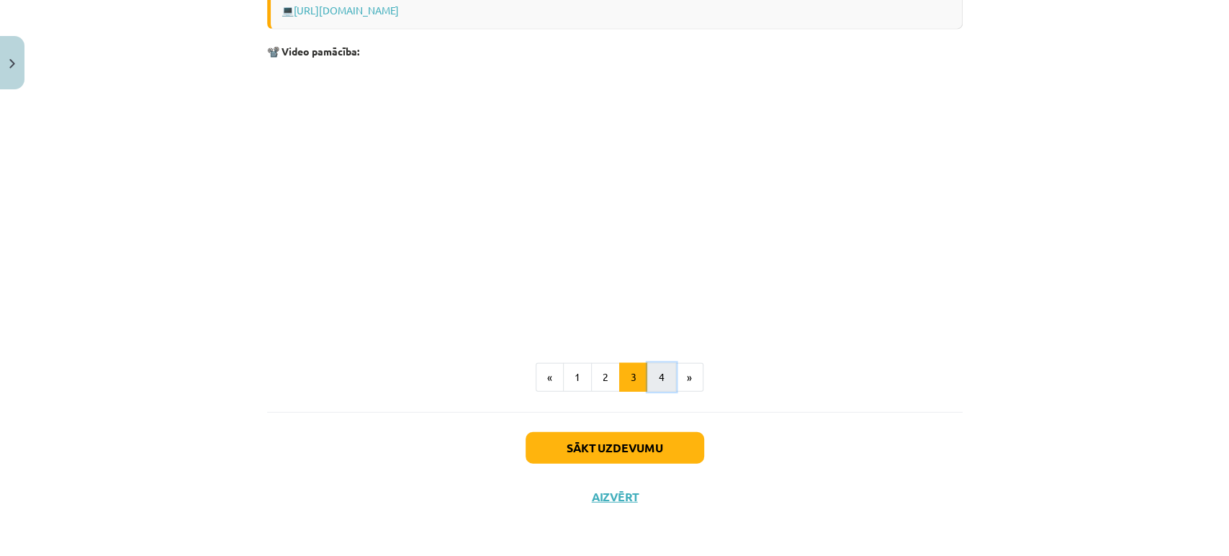
click at [657, 374] on button "4" at bounding box center [661, 377] width 29 height 29
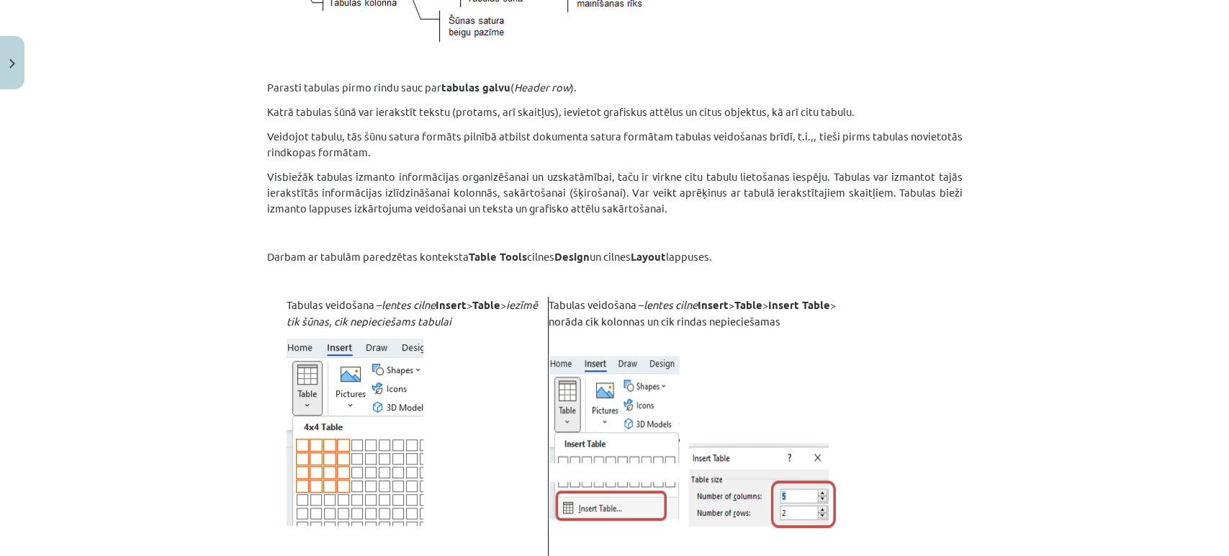
scroll to position [258, 0]
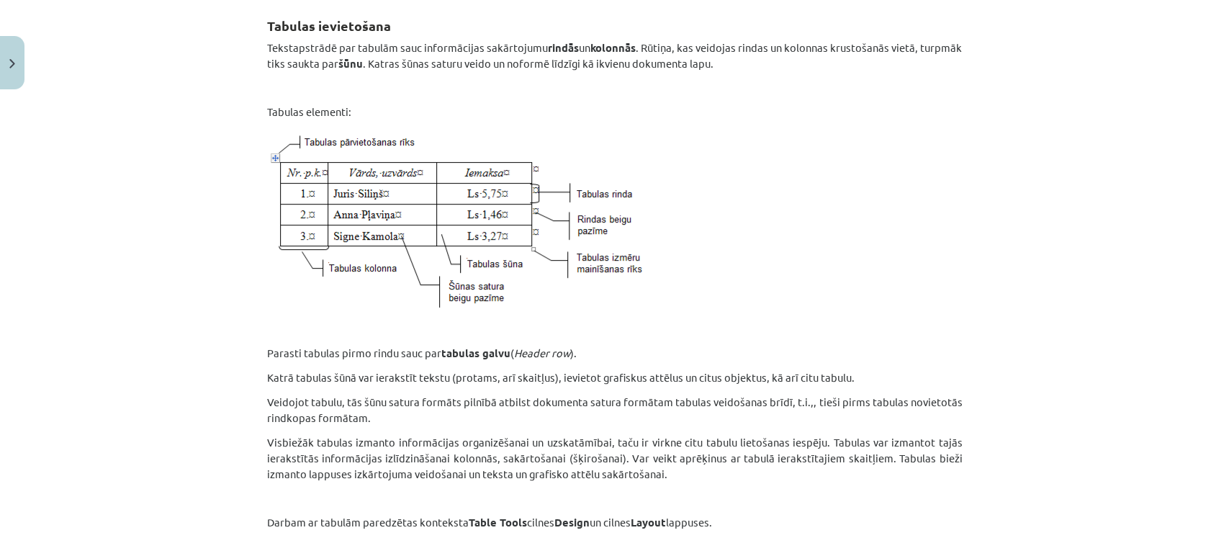
click at [217, 293] on div "Mācību tēma: Datorikas - 10. klases 1. ieskaites mācību materiāls #9 8. tēma – …" at bounding box center [614, 278] width 1229 height 556
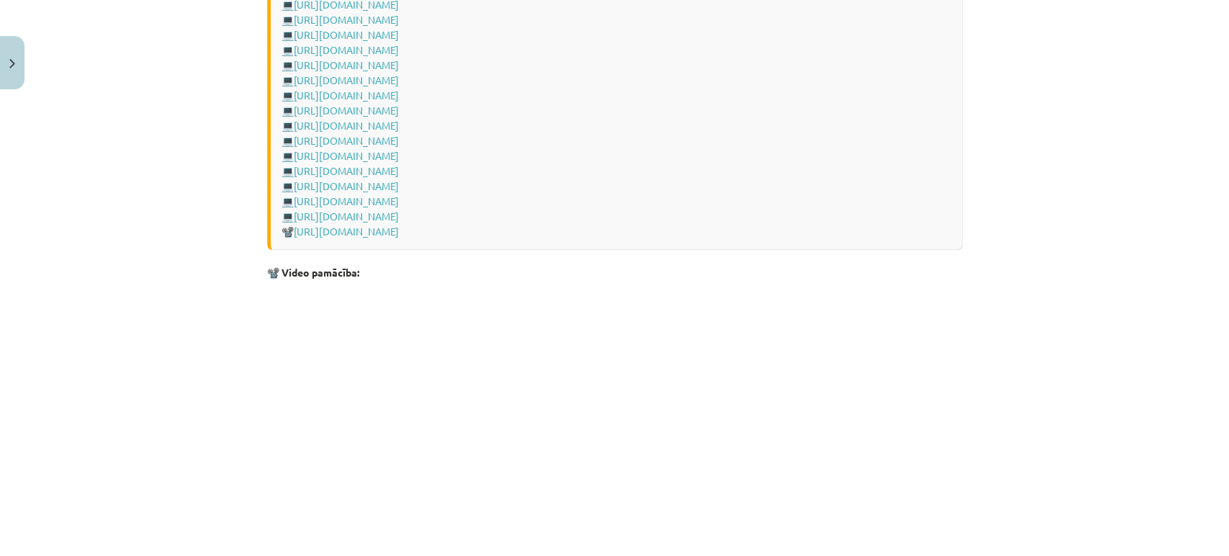
scroll to position [2121, 0]
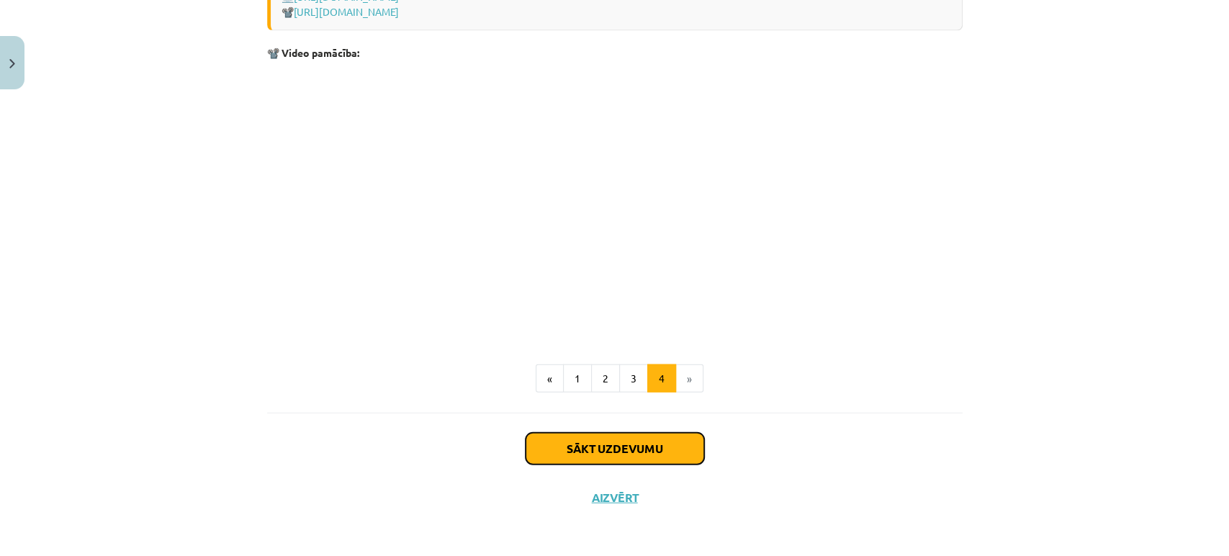
click at [563, 454] on button "Sākt uzdevumu" at bounding box center [615, 449] width 179 height 32
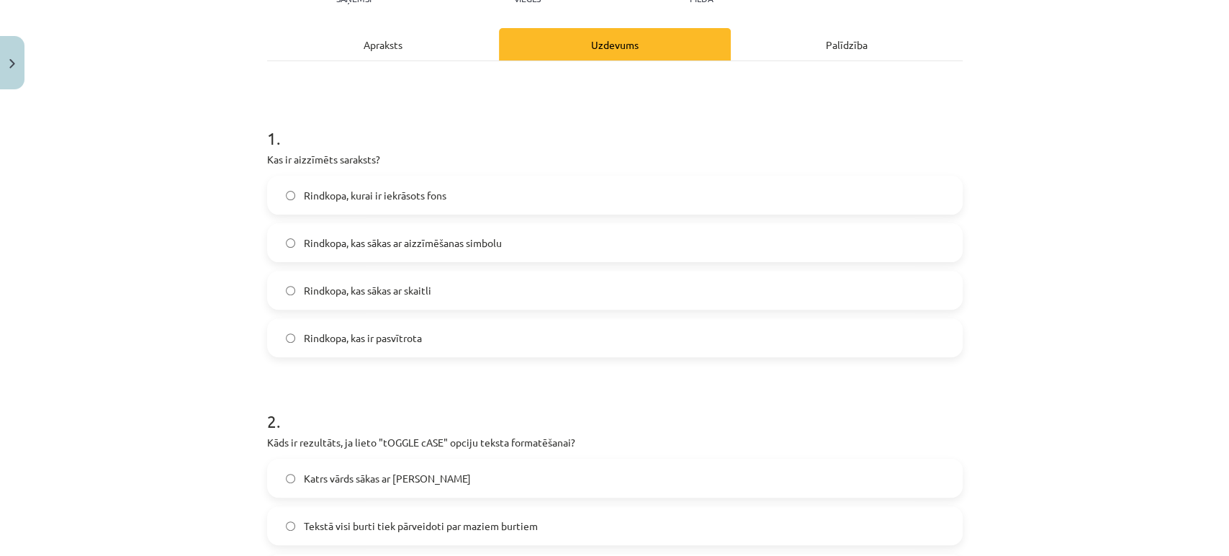
scroll to position [35, 0]
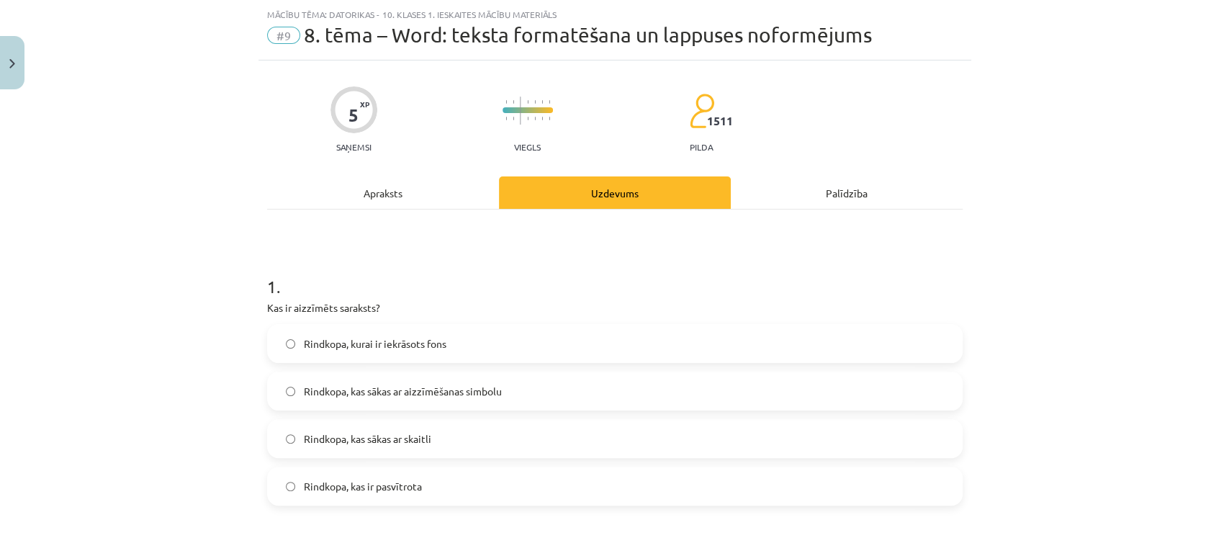
click at [241, 323] on div "Mācību tēma: Datorikas - 10. klases 1. ieskaites mācību materiāls #9 8. tēma – …" at bounding box center [614, 278] width 1229 height 556
click at [385, 179] on div "Apraksts" at bounding box center [383, 192] width 232 height 32
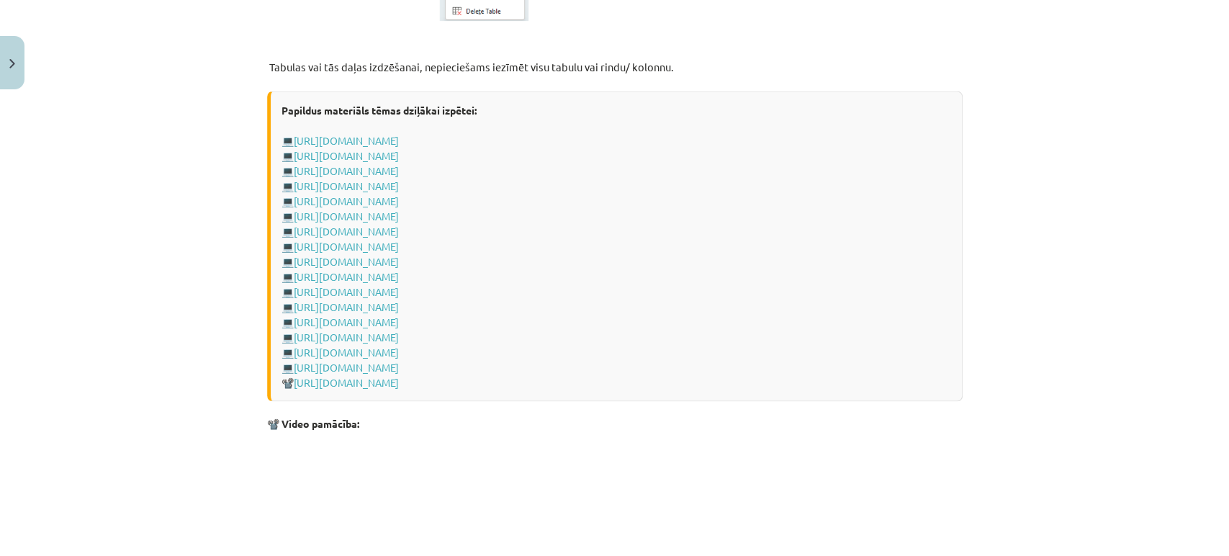
scroll to position [2121, 0]
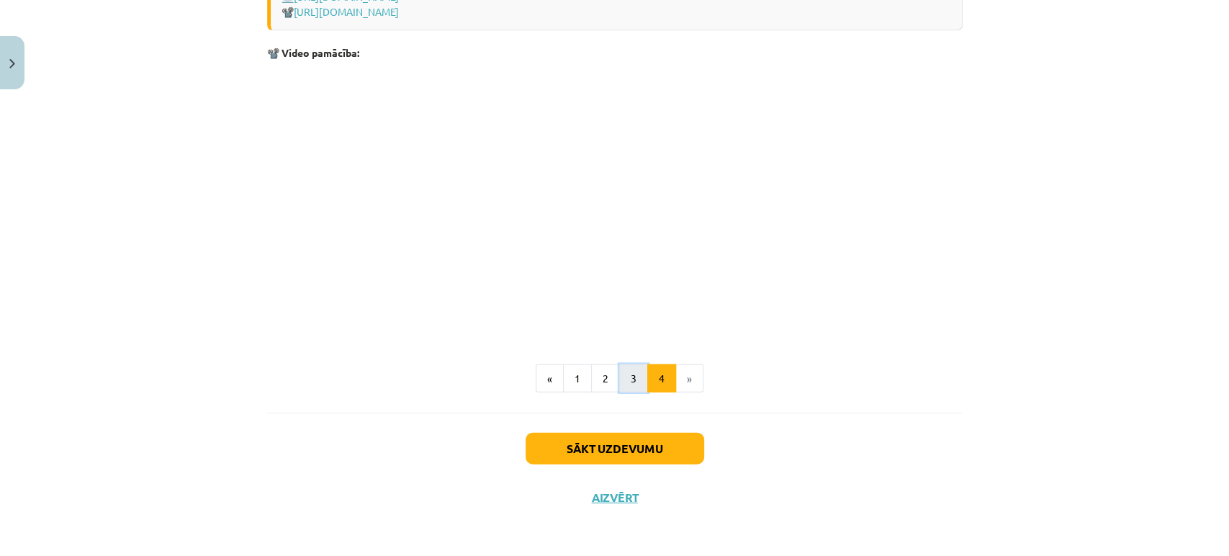
click at [635, 382] on button "3" at bounding box center [633, 378] width 29 height 29
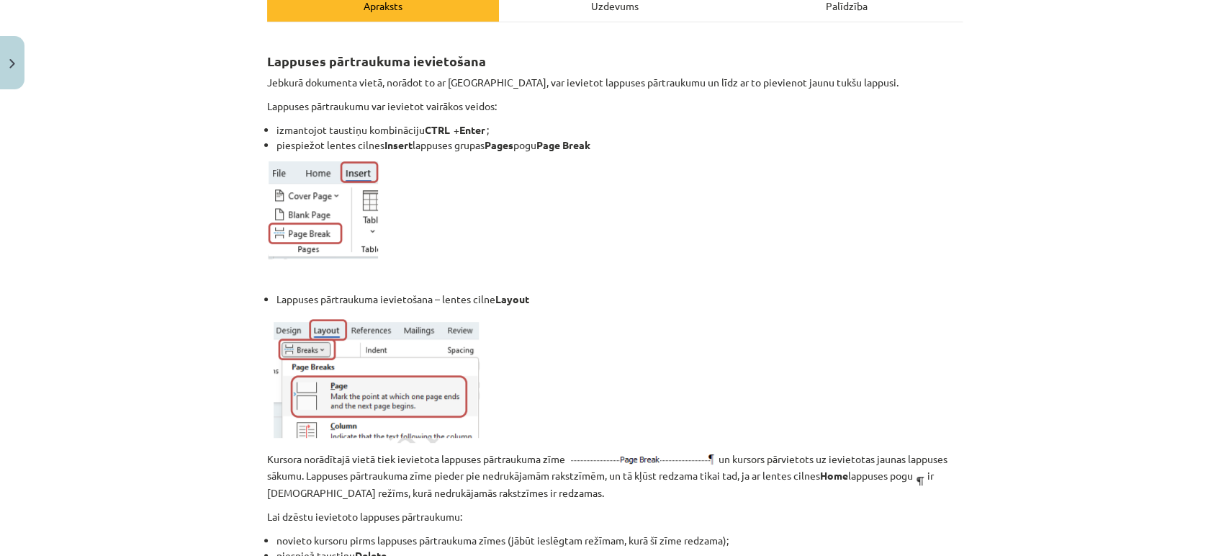
scroll to position [0, 0]
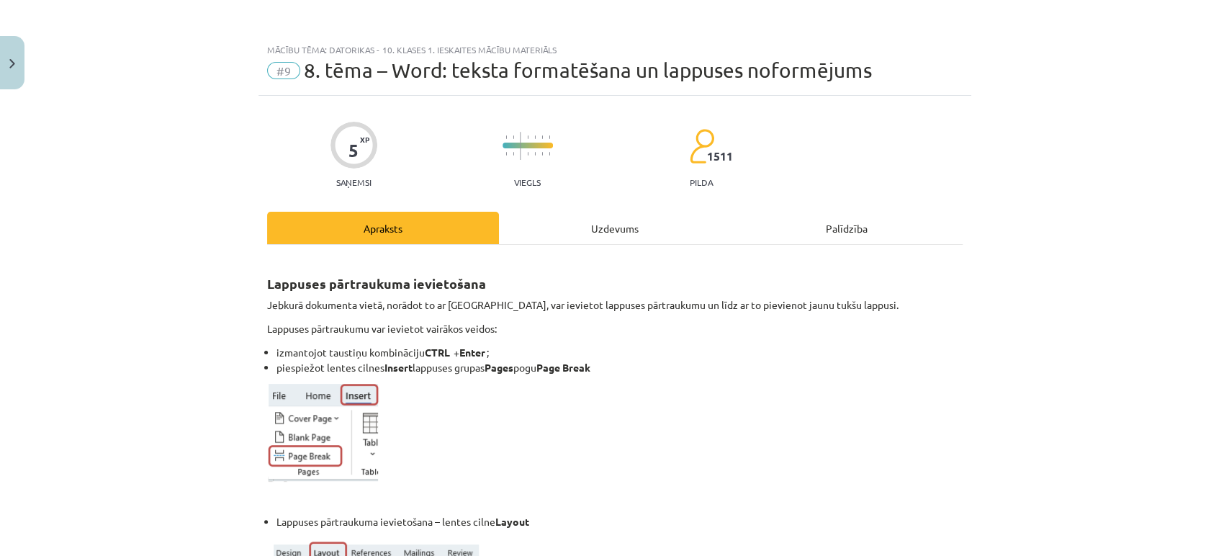
click at [605, 223] on div "Uzdevums" at bounding box center [615, 228] width 232 height 32
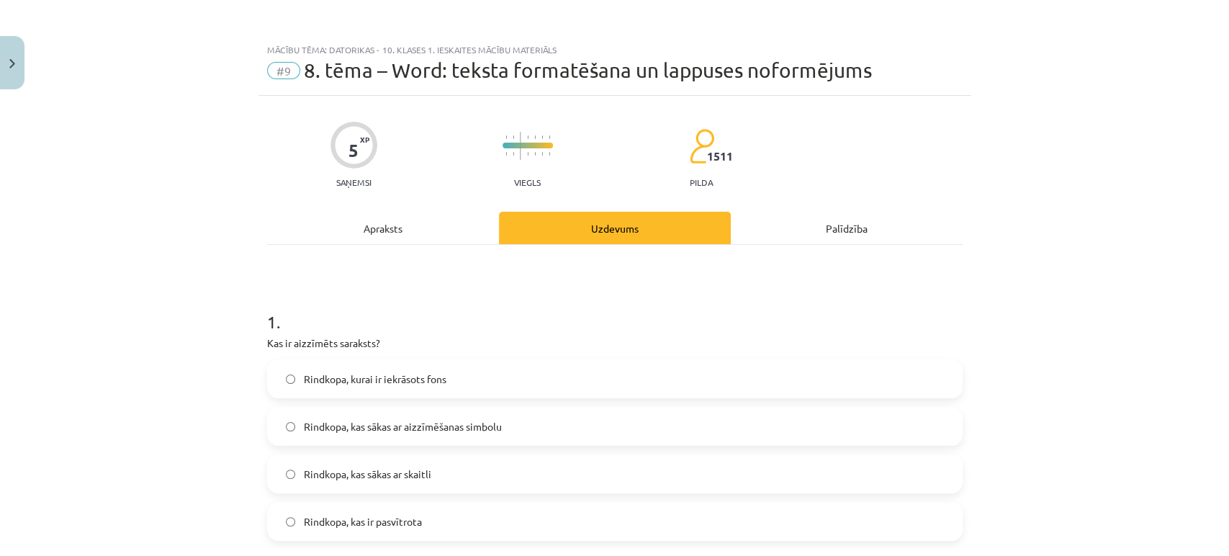
click at [372, 238] on div "Apraksts" at bounding box center [383, 228] width 232 height 32
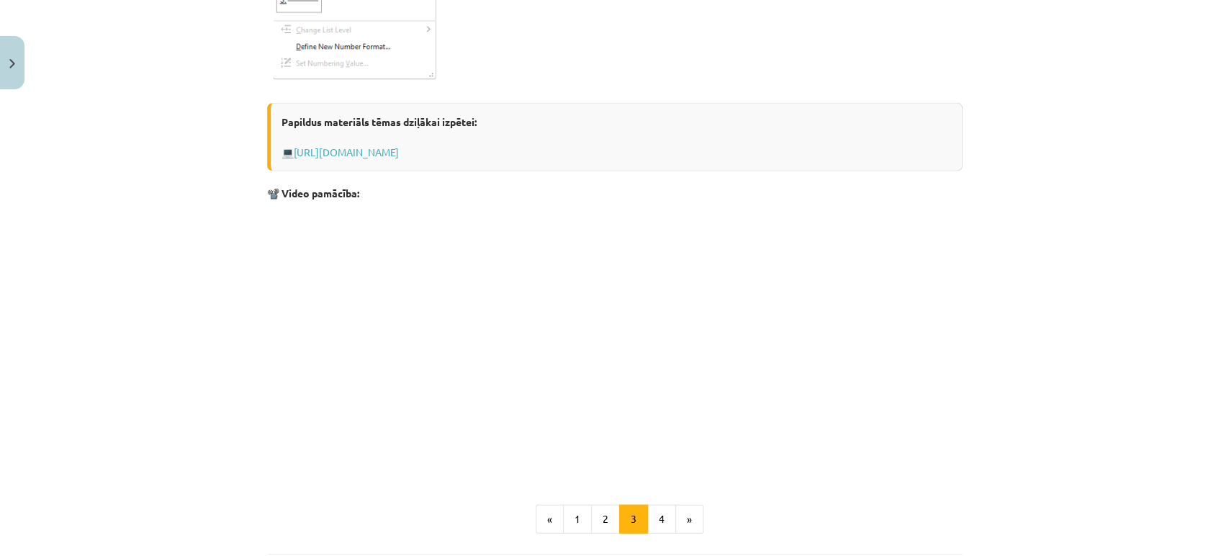
scroll to position [2327, 0]
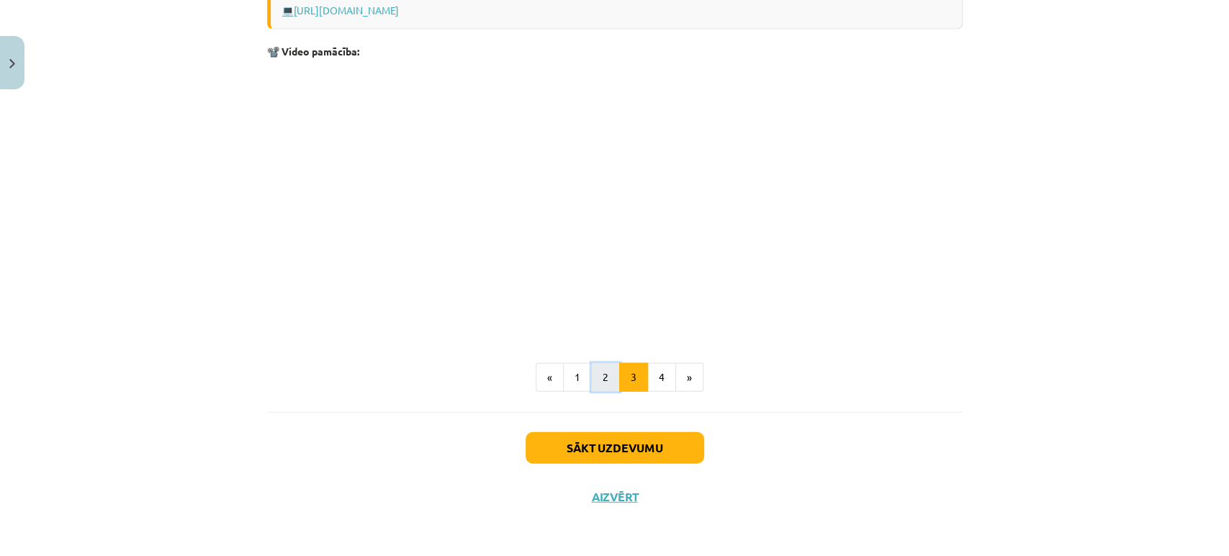
click at [593, 384] on button "2" at bounding box center [605, 377] width 29 height 29
click at [555, 383] on button "«" at bounding box center [550, 376] width 28 height 29
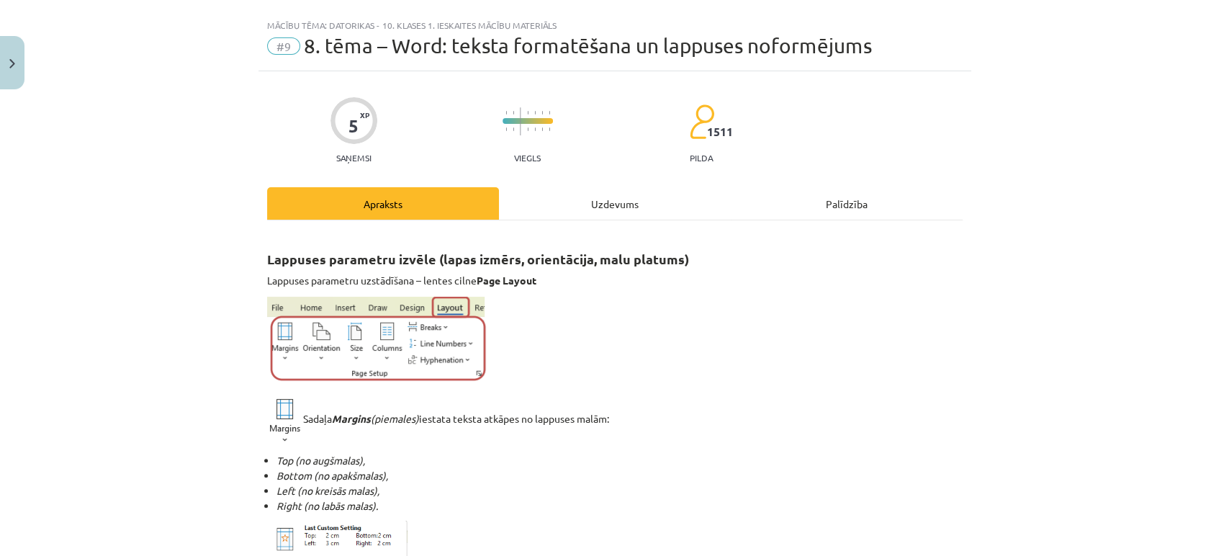
scroll to position [0, 0]
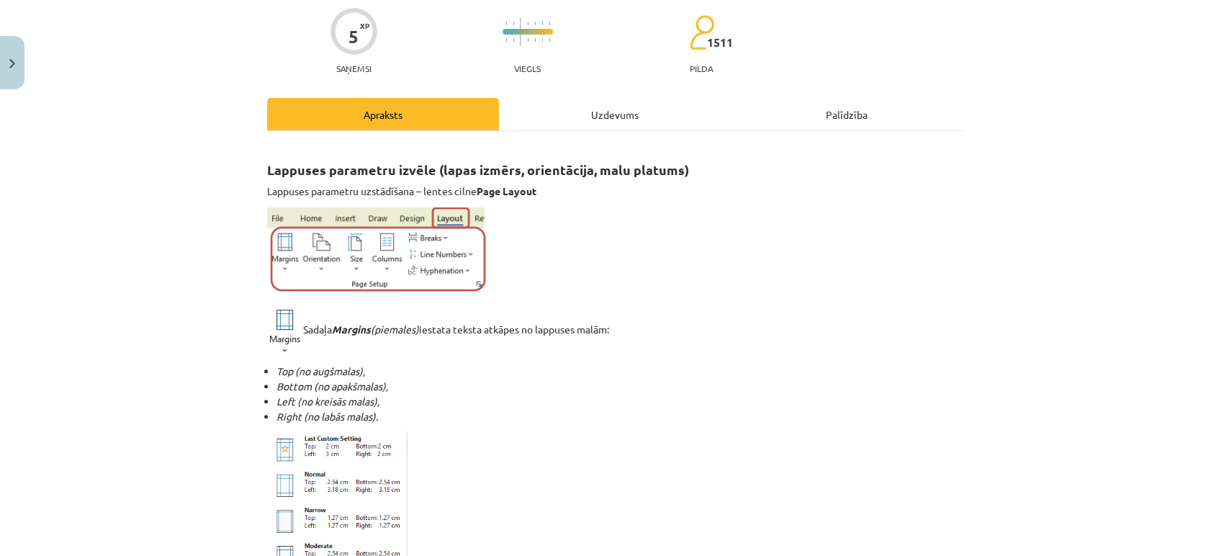
click at [595, 104] on div "Uzdevums" at bounding box center [615, 114] width 232 height 32
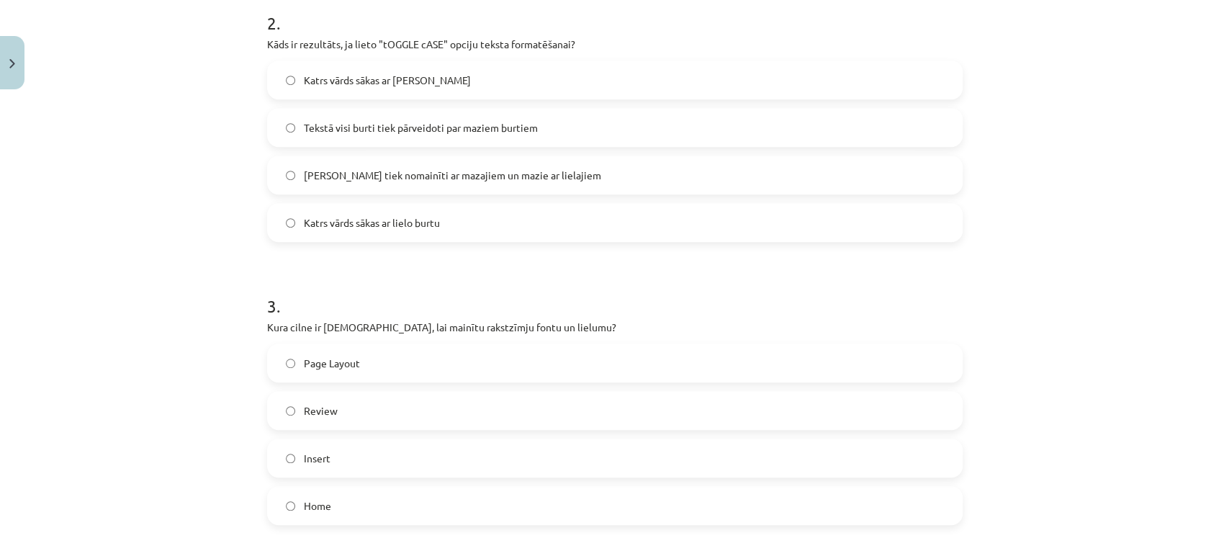
scroll to position [724, 0]
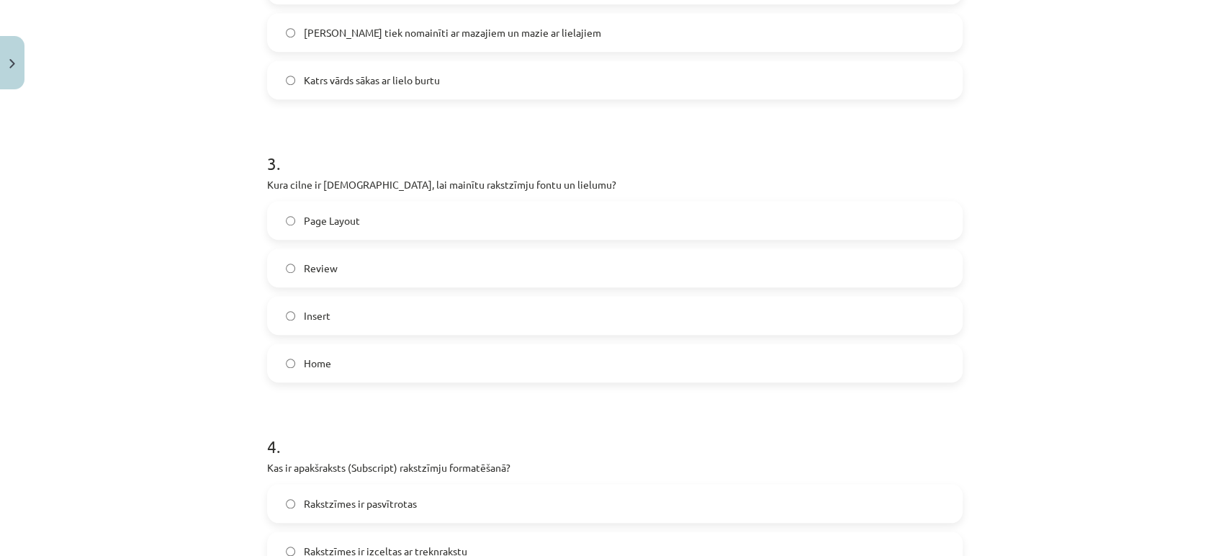
click at [282, 369] on label "Home" at bounding box center [615, 363] width 693 height 36
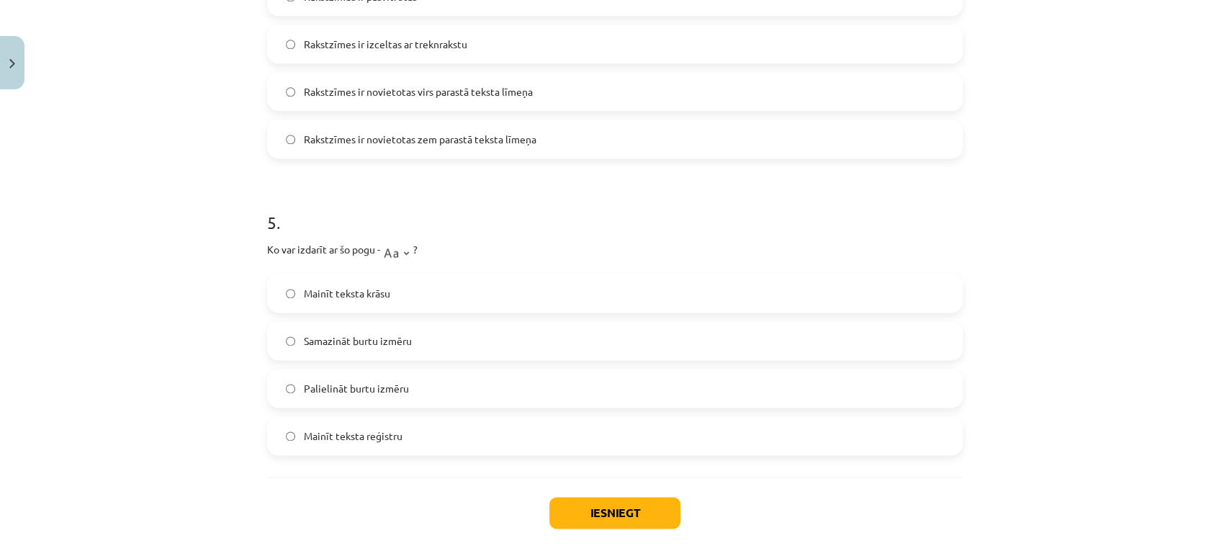
scroll to position [1232, 0]
click at [276, 339] on label "Samazināt burtu izmēru" at bounding box center [615, 340] width 693 height 36
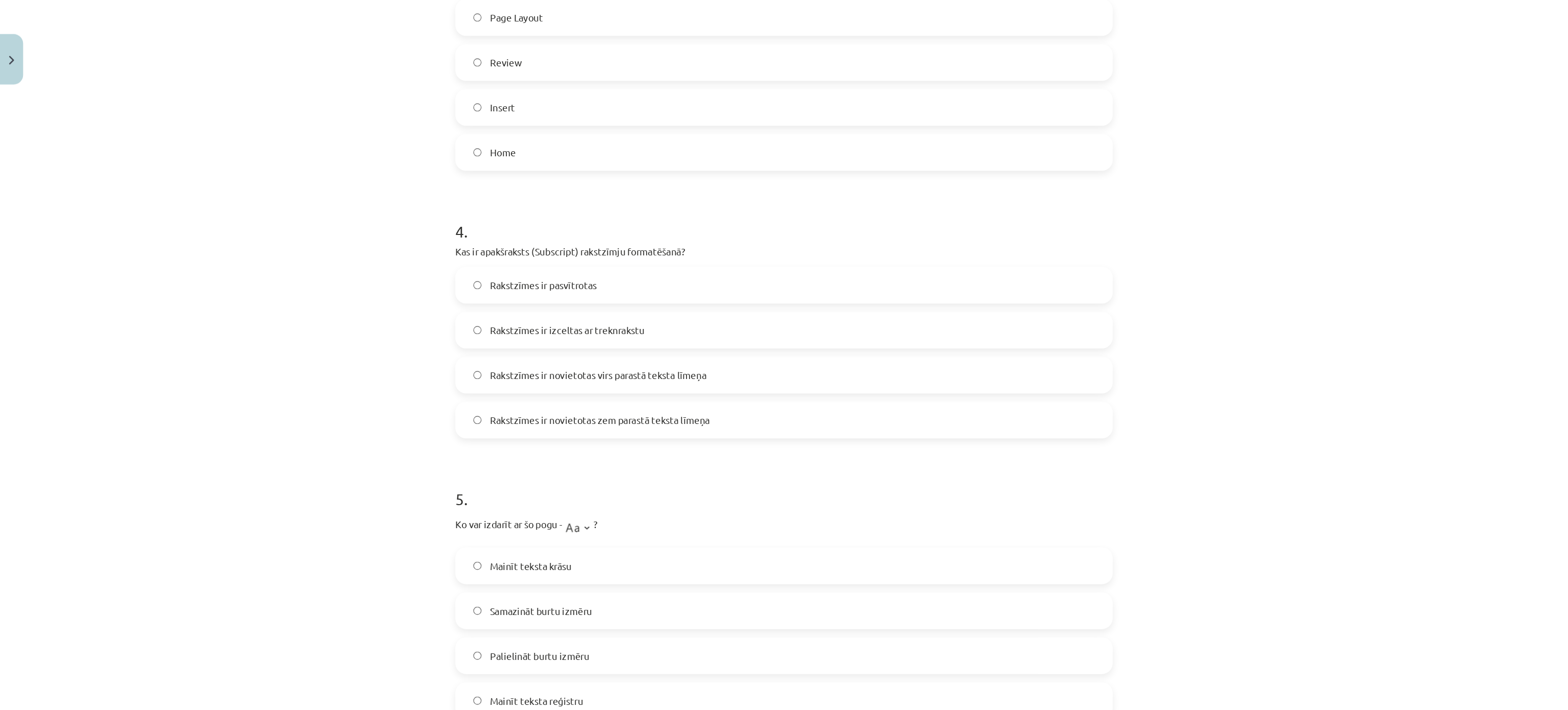
scroll to position [605, 0]
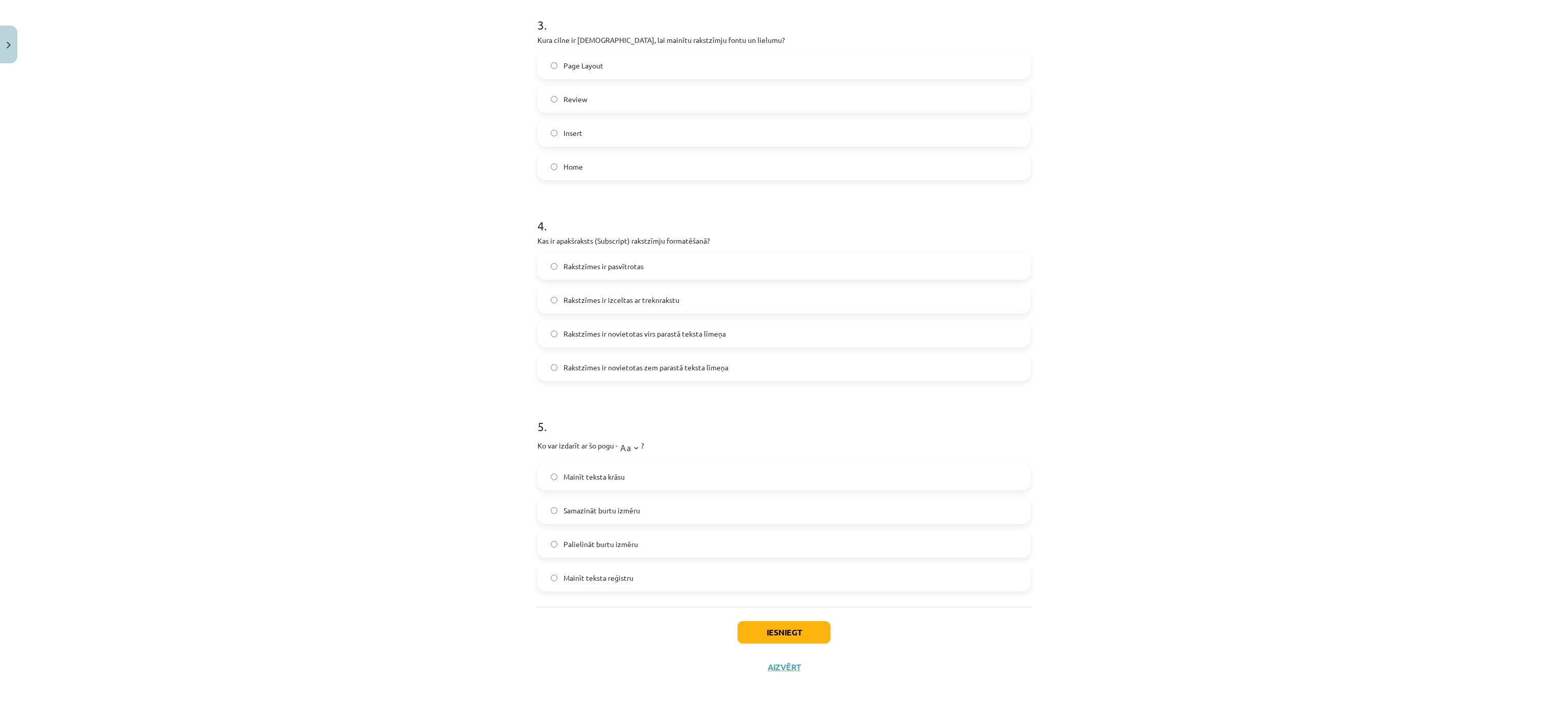
click at [870, 238] on div "Mācību tēma: Datorikas - 10. klases 1. ieskaites mācību materiāls #9 8. tēma – …" at bounding box center [784, 355] width 1568 height 710
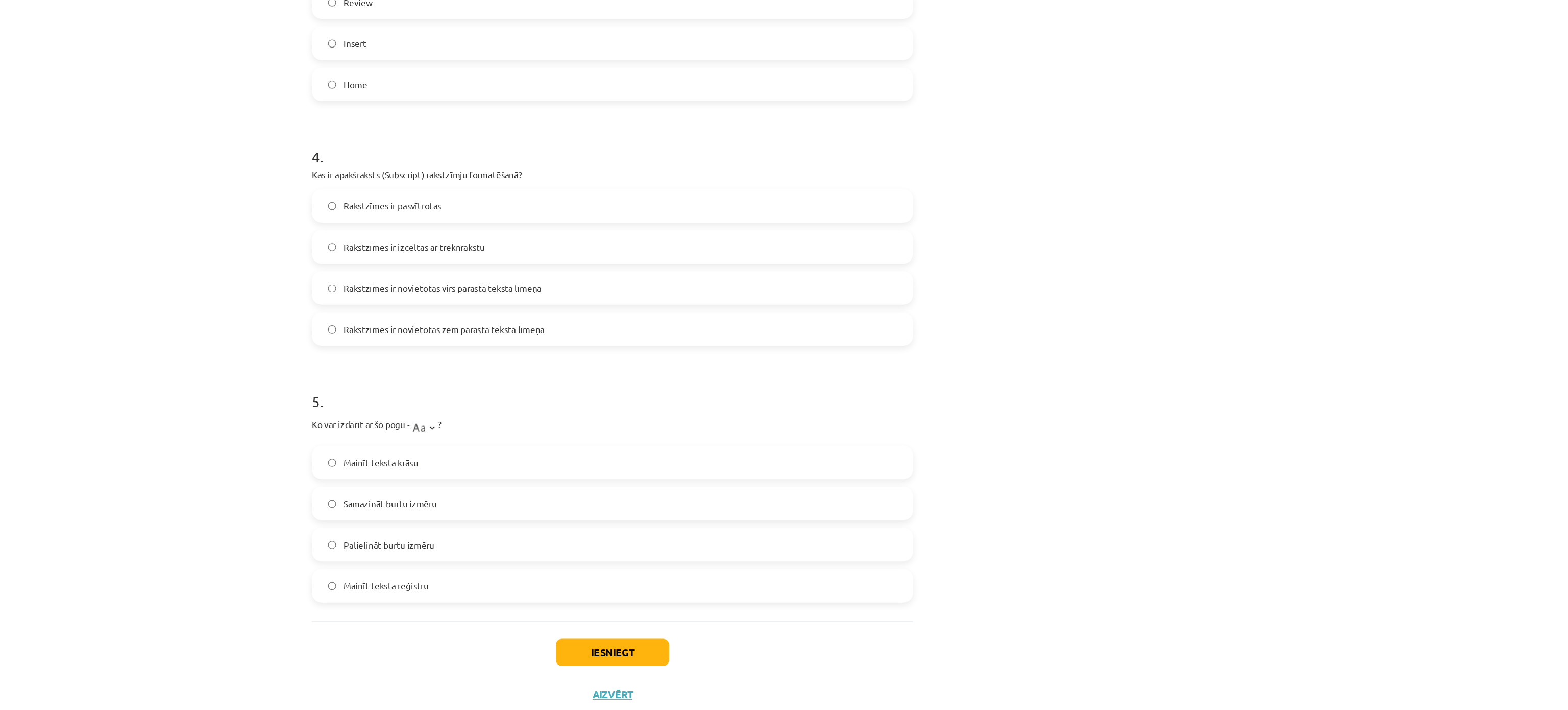
scroll to position [0, 0]
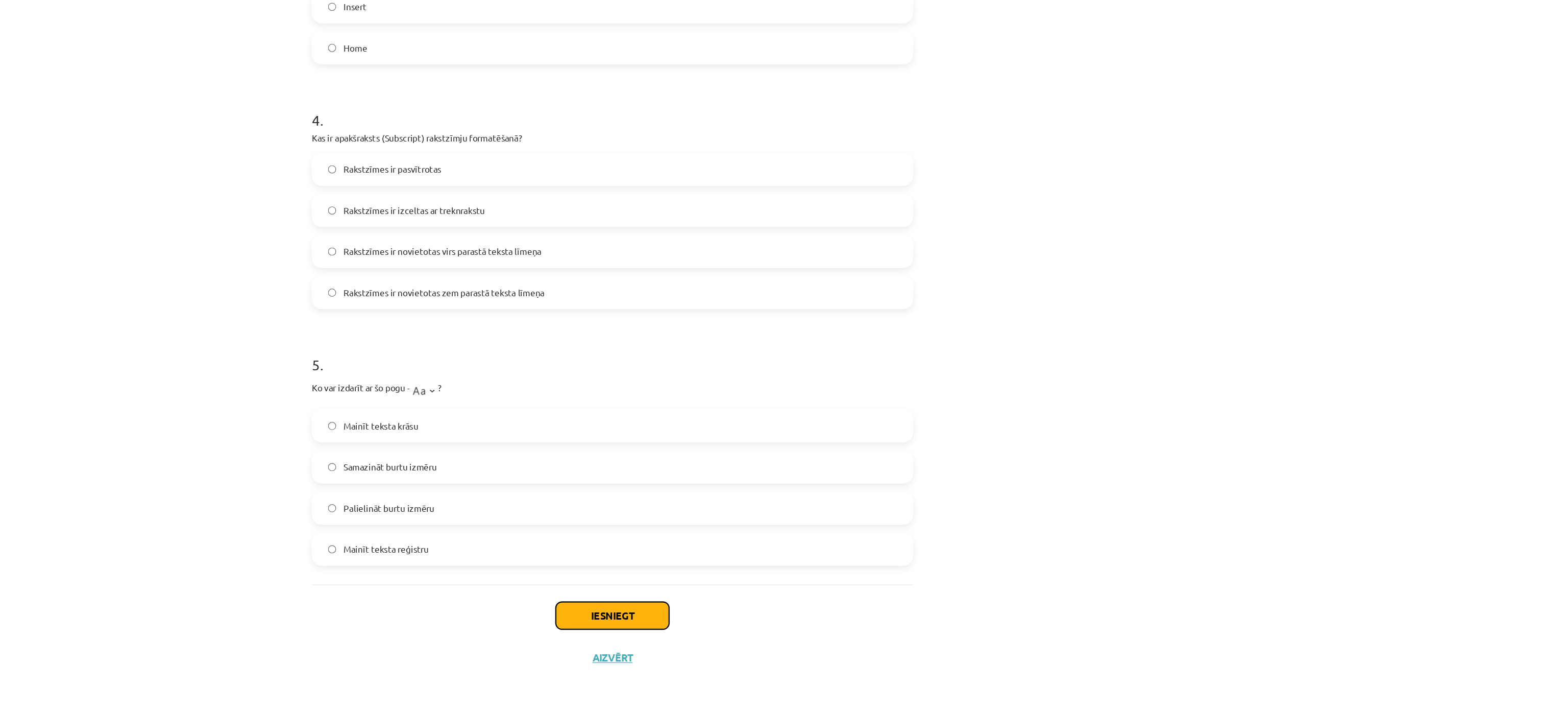
click at [794, 394] on button "Iesniegt" at bounding box center [783, 632] width 93 height 23
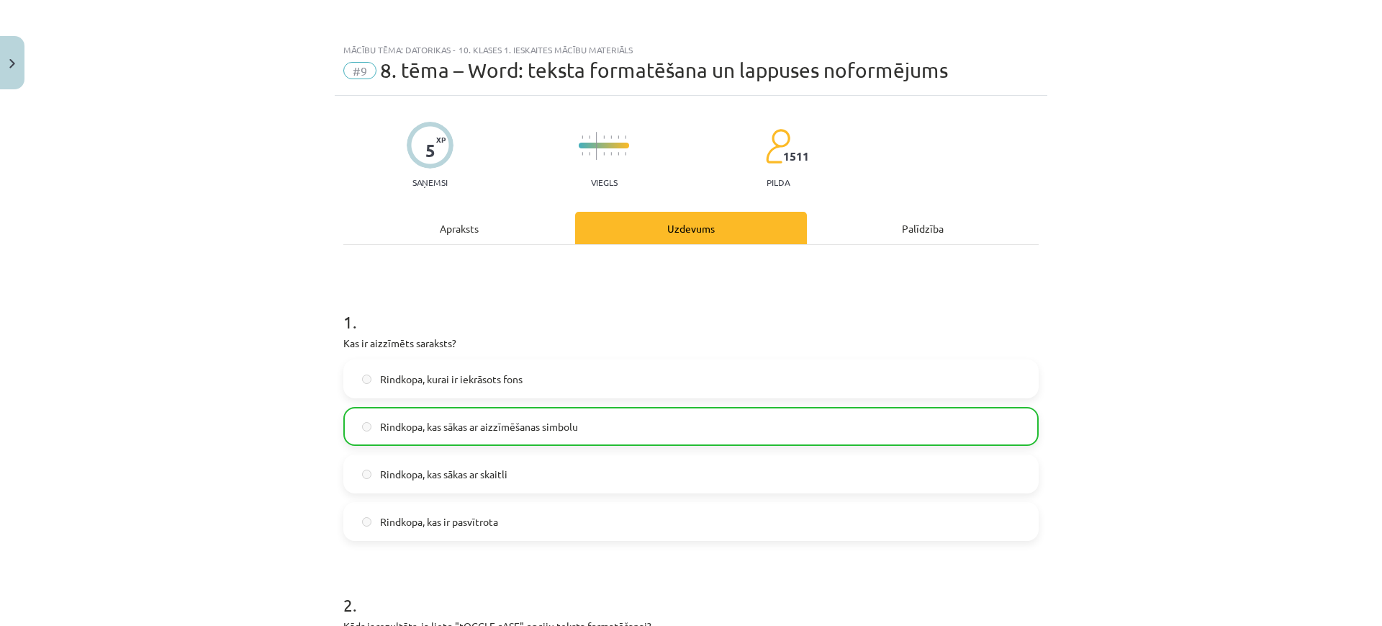
click at [485, 229] on div "Apraksts" at bounding box center [459, 228] width 232 height 32
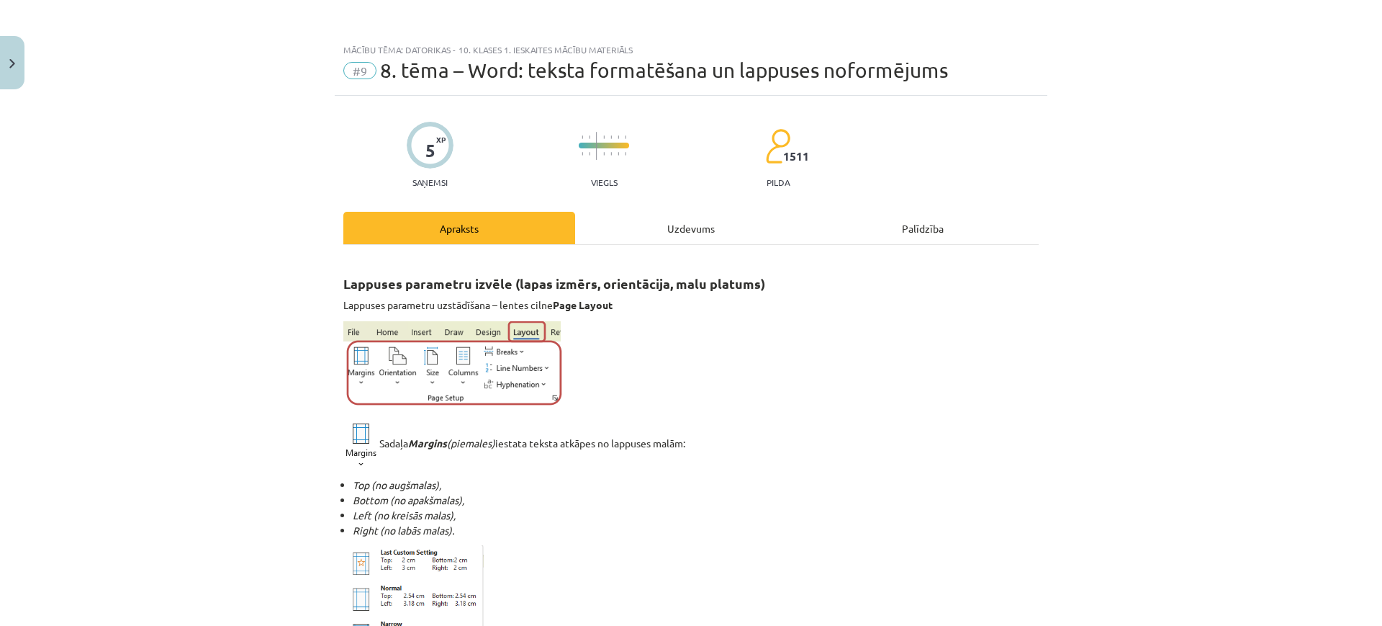
click at [712, 220] on div "Uzdevums" at bounding box center [691, 228] width 232 height 32
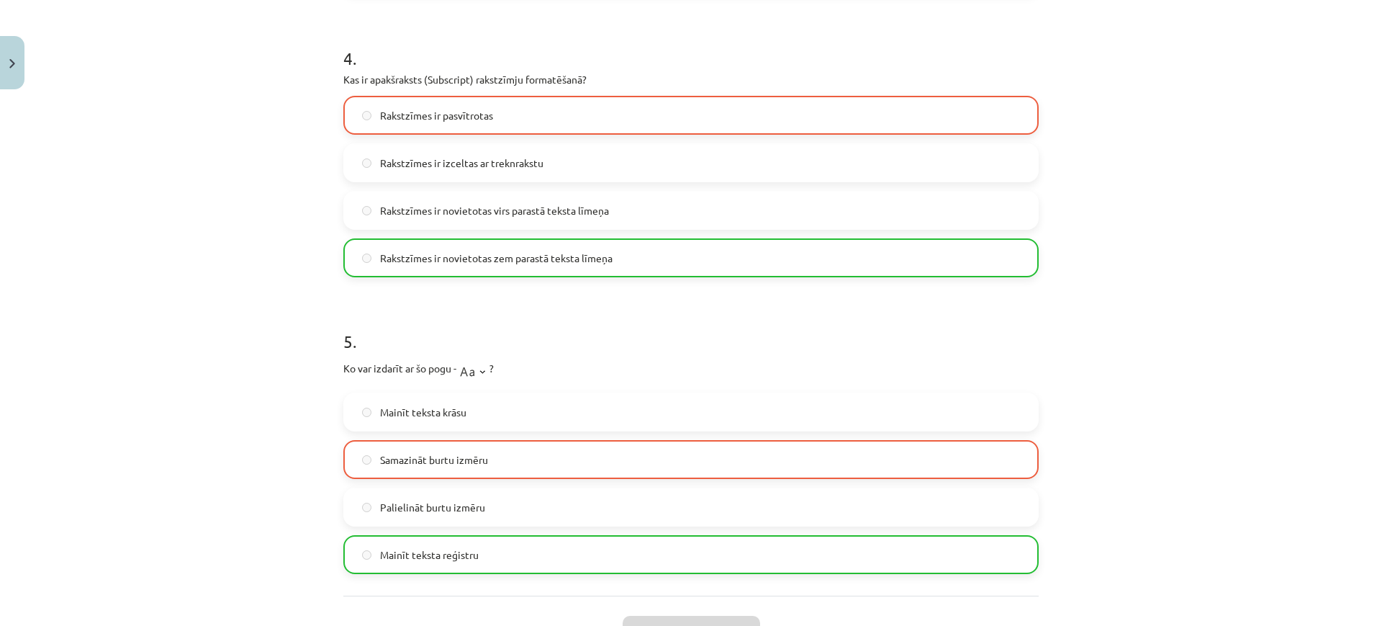
scroll to position [1274, 0]
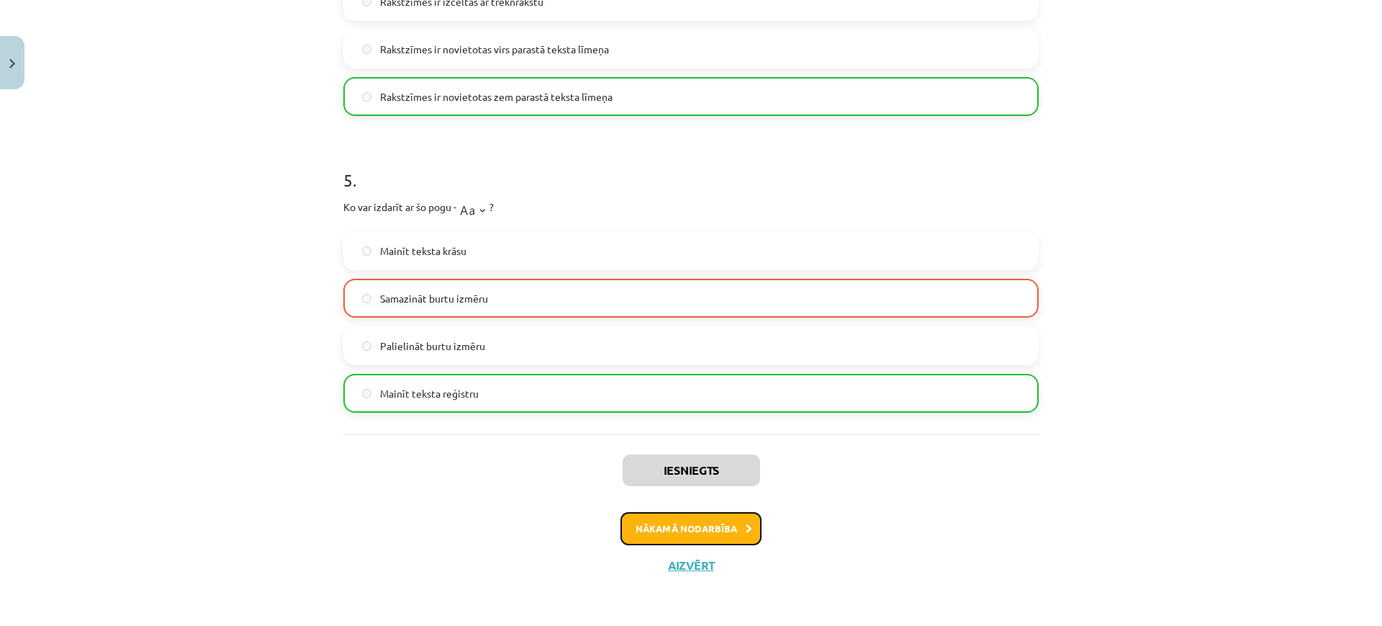
click at [740, 534] on button "Nākamā nodarbība" at bounding box center [691, 528] width 141 height 33
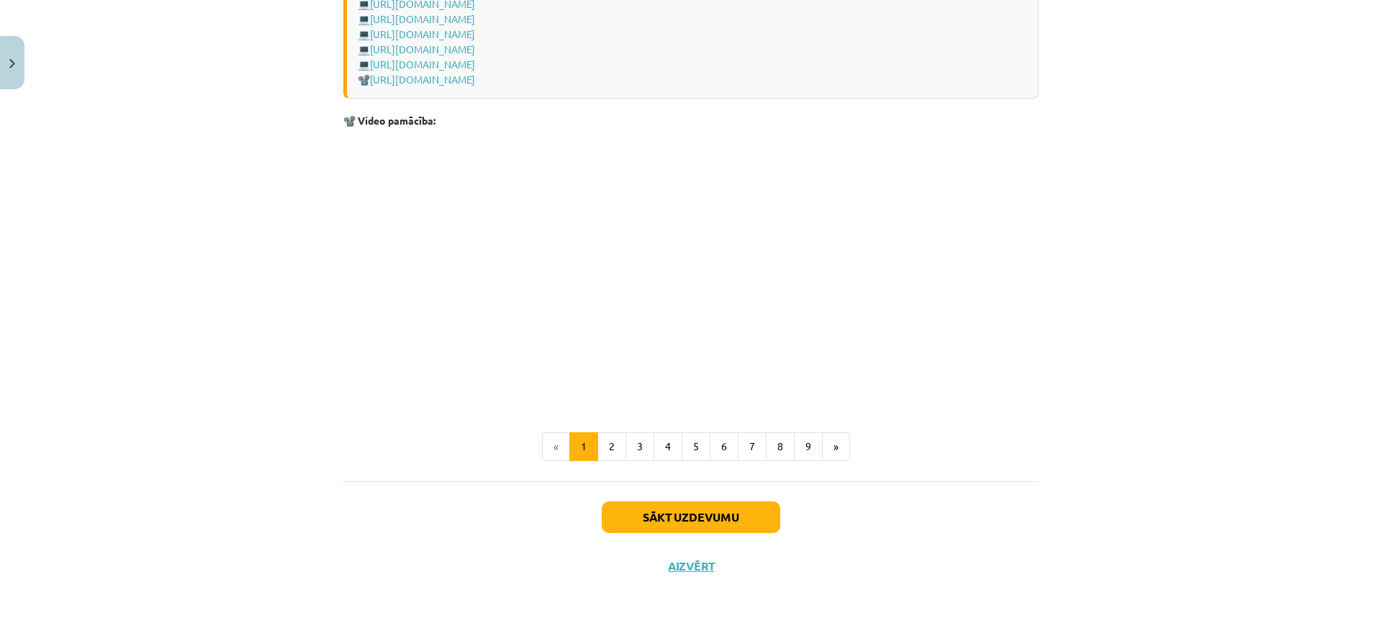
scroll to position [2933, 0]
click at [600, 447] on button "2" at bounding box center [612, 445] width 29 height 29
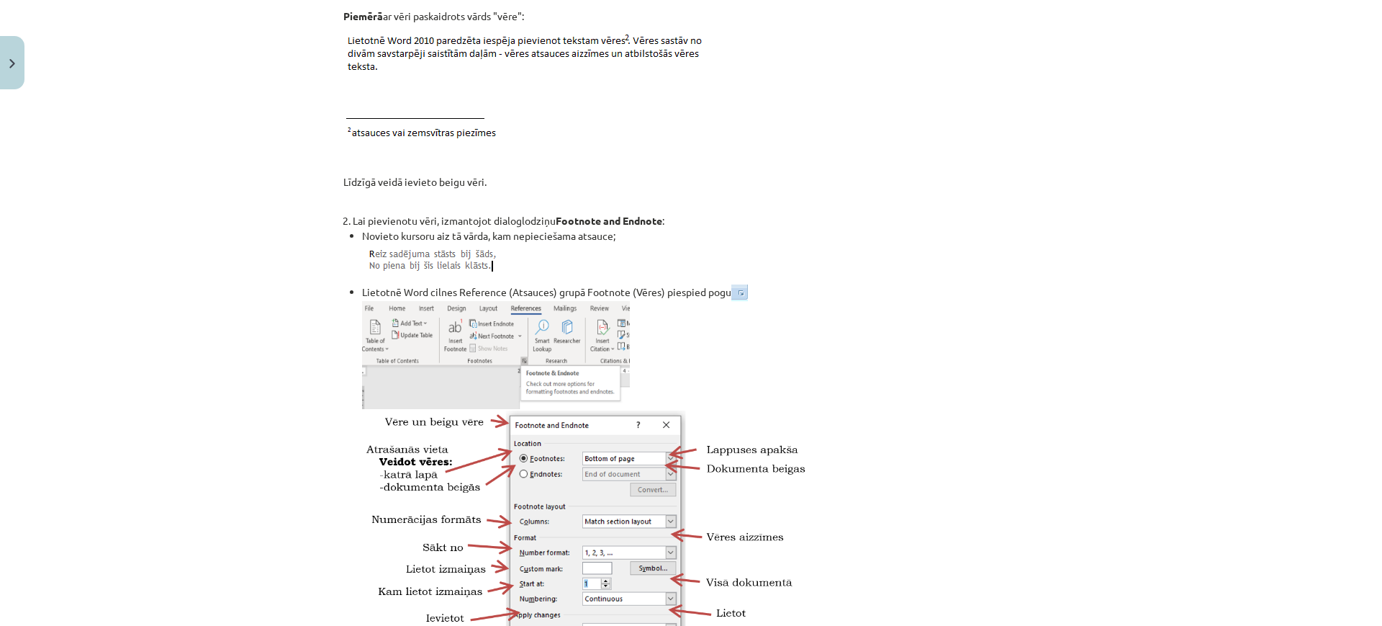
scroll to position [258, 0]
